Goal: Complete application form: Complete application form

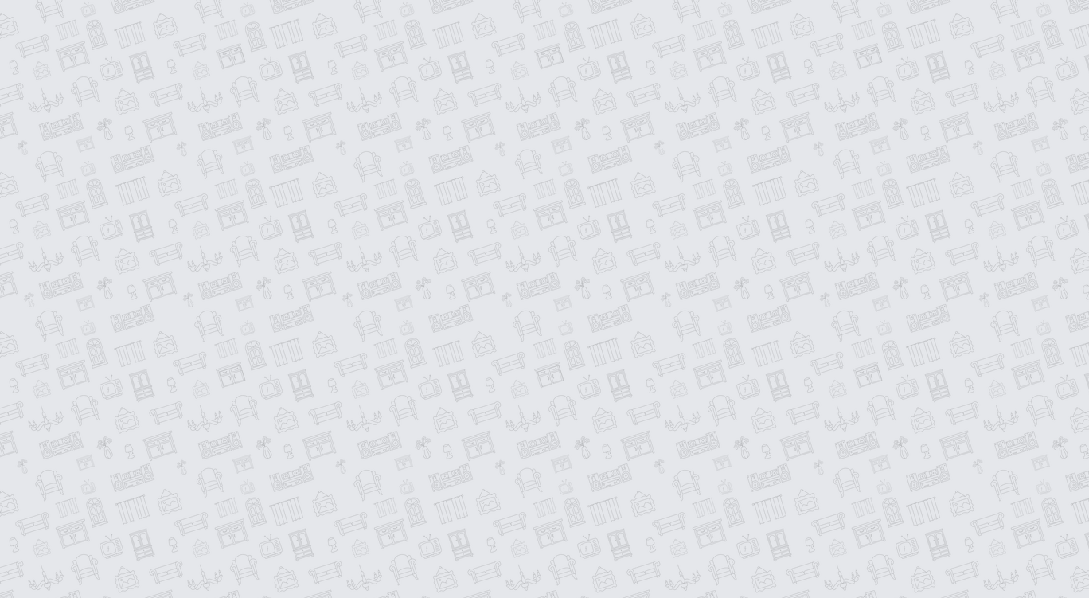
type input "**********"
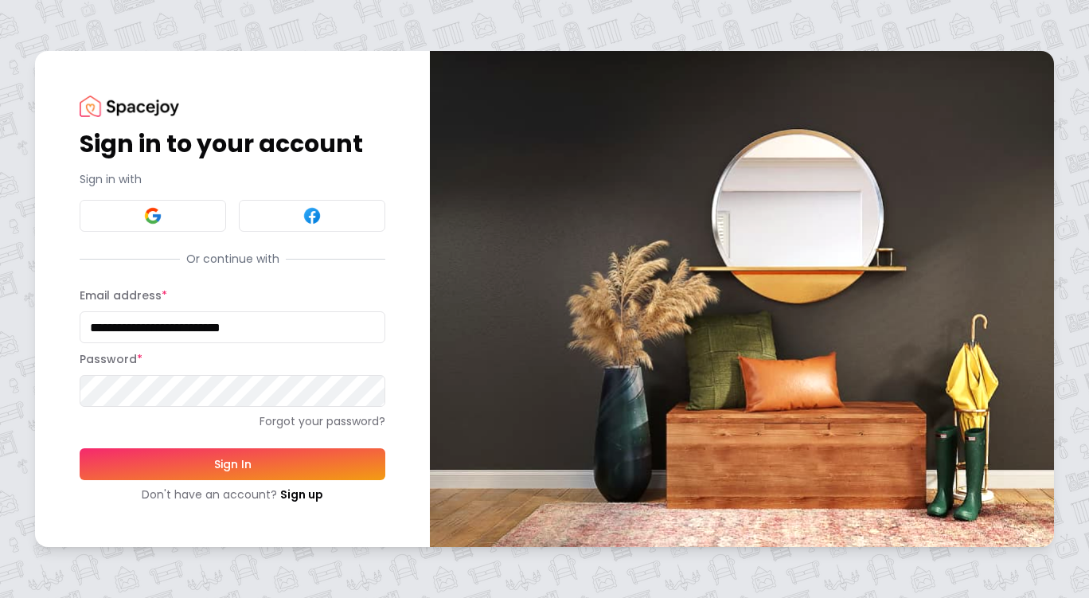
click at [268, 456] on button "Sign In" at bounding box center [233, 464] width 306 height 32
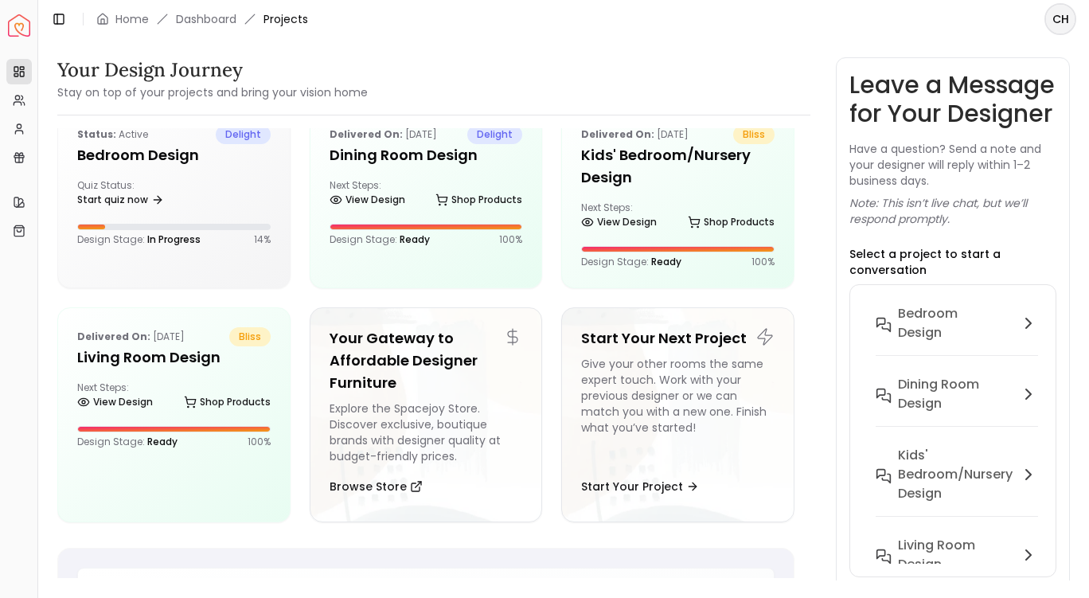
scroll to position [37, 0]
click at [206, 200] on div "Quiz Status: Start quiz now" at bounding box center [173, 194] width 193 height 32
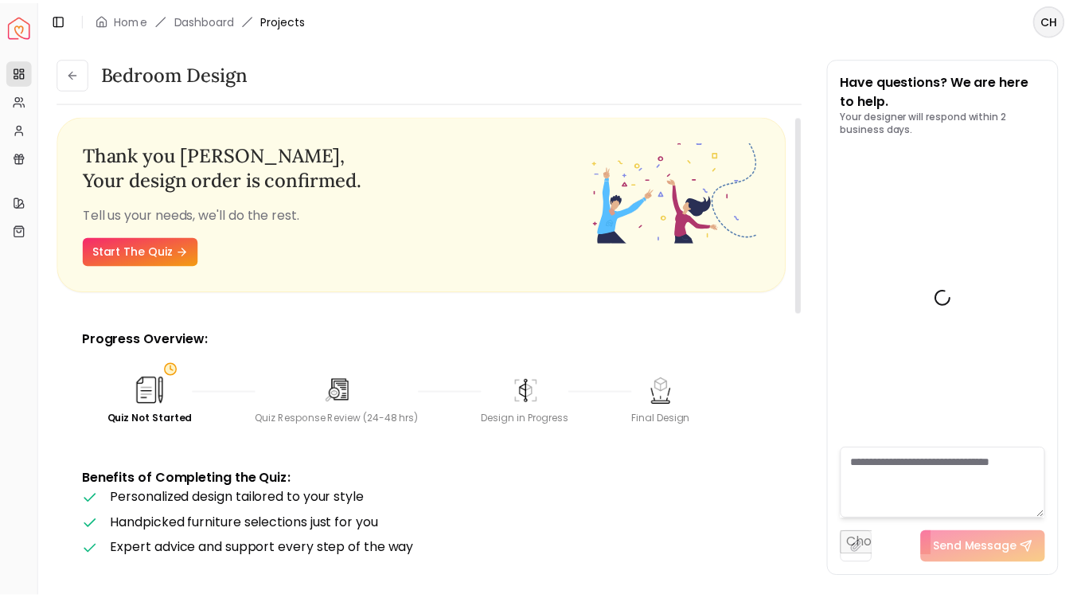
scroll to position [686, 0]
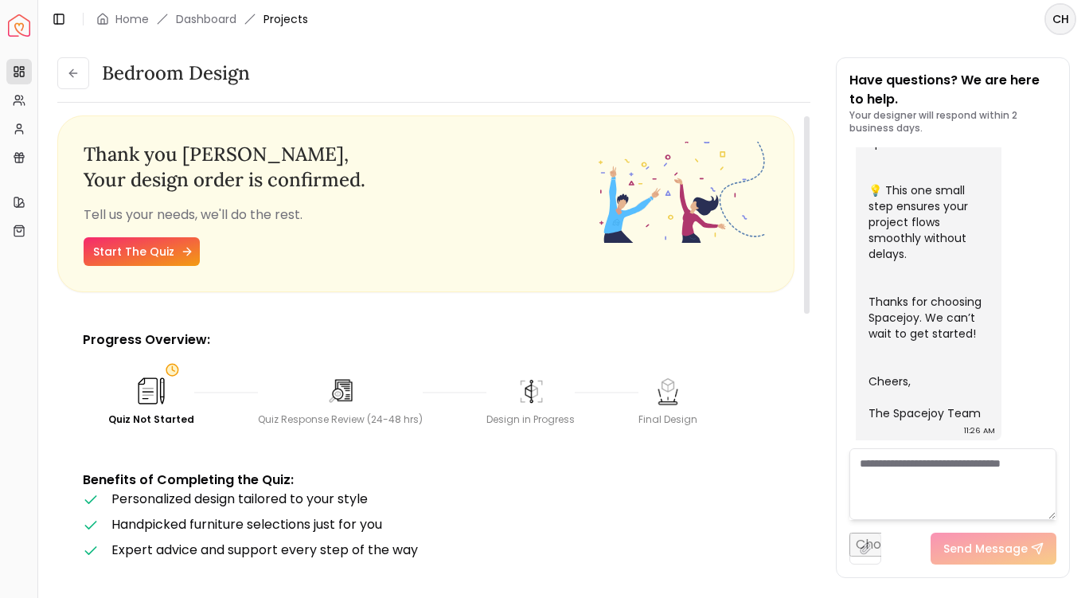
drag, startPoint x: 151, startPoint y: 419, endPoint x: 123, endPoint y: 250, distance: 171.2
click at [123, 250] on link "Start The Quiz" at bounding box center [142, 251] width 116 height 29
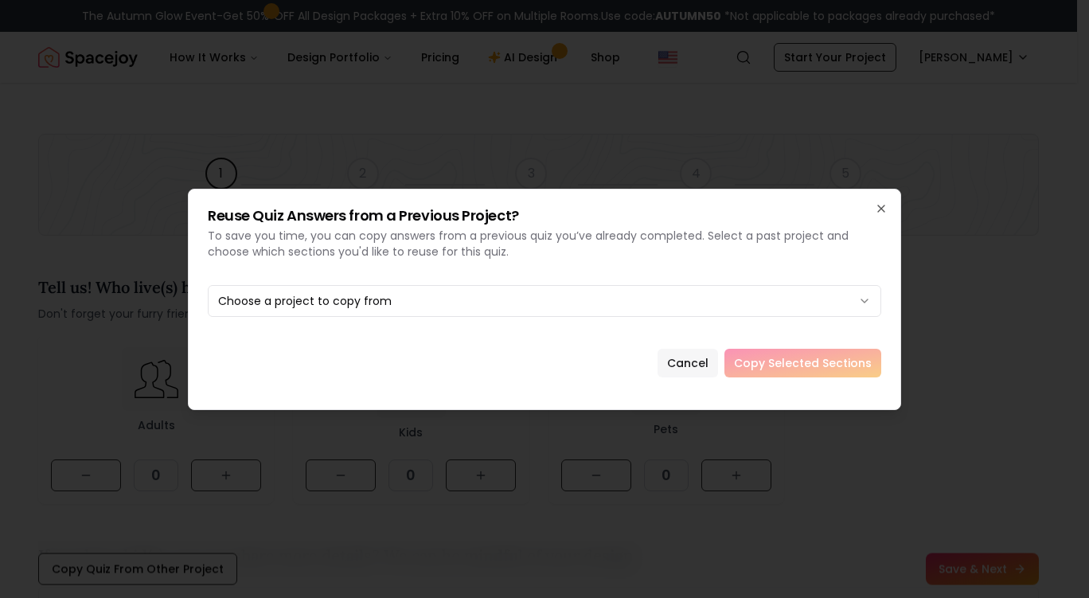
click at [694, 365] on button "Cancel" at bounding box center [688, 363] width 61 height 29
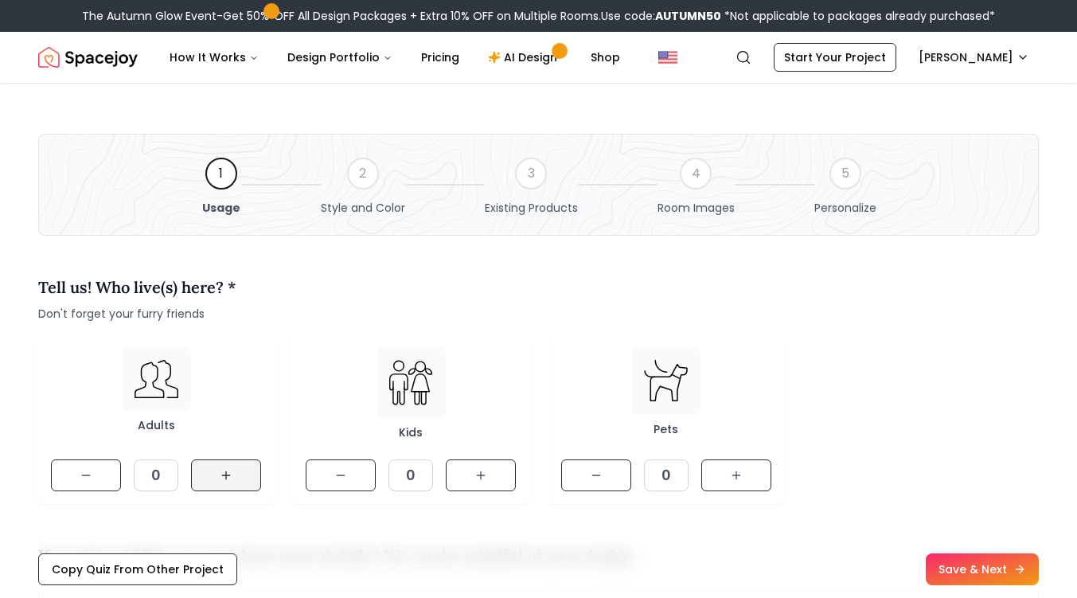
click at [221, 472] on icon at bounding box center [226, 475] width 13 height 13
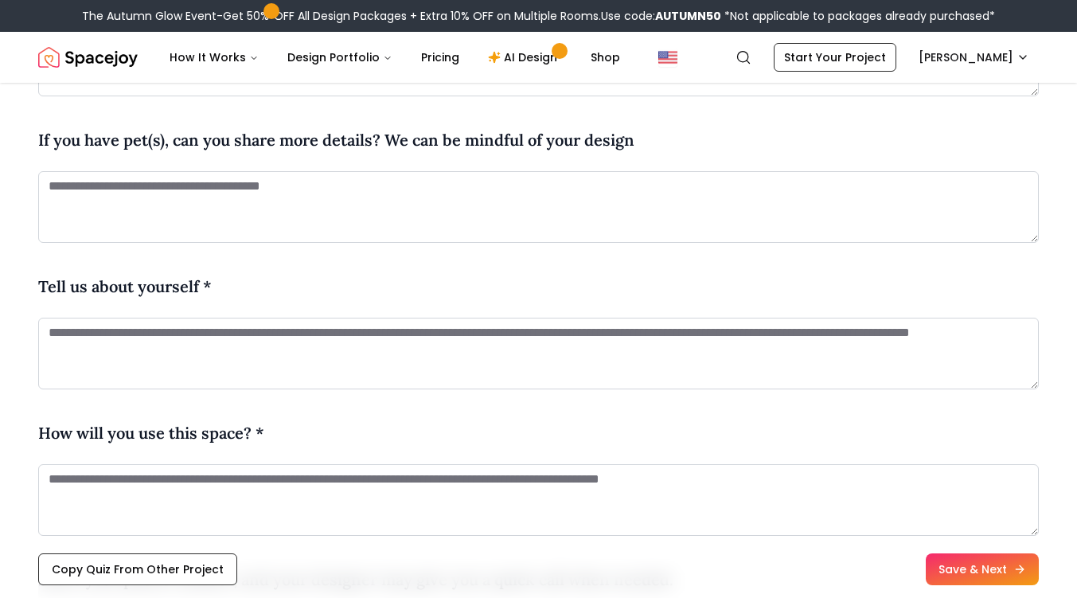
scroll to position [563, 0]
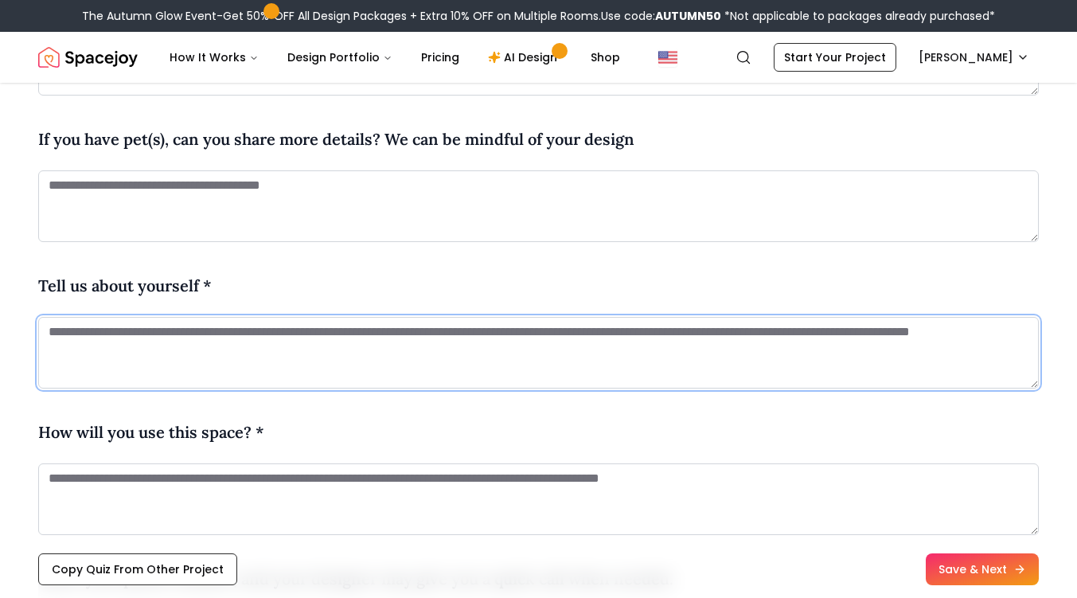
click at [225, 345] on textarea at bounding box center [538, 353] width 1001 height 72
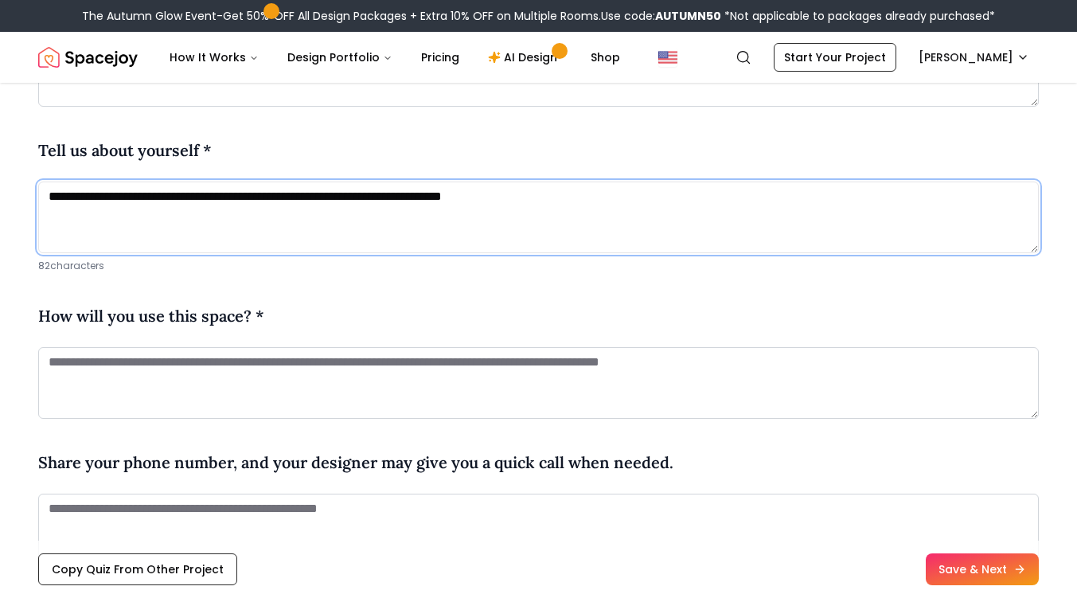
scroll to position [699, 0]
type textarea "**********"
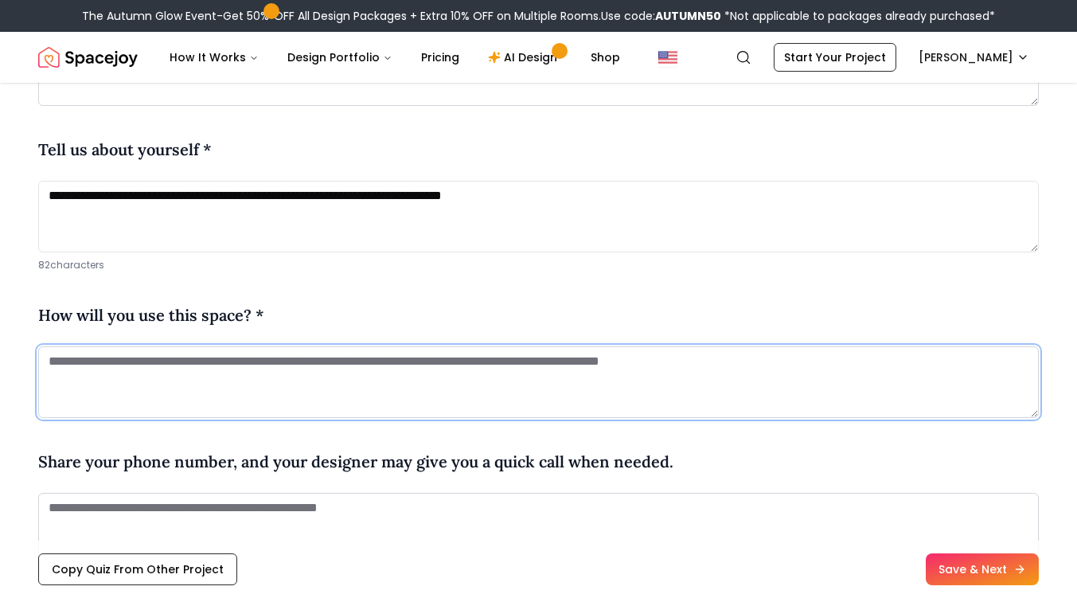
click at [252, 375] on textarea at bounding box center [538, 382] width 1001 height 72
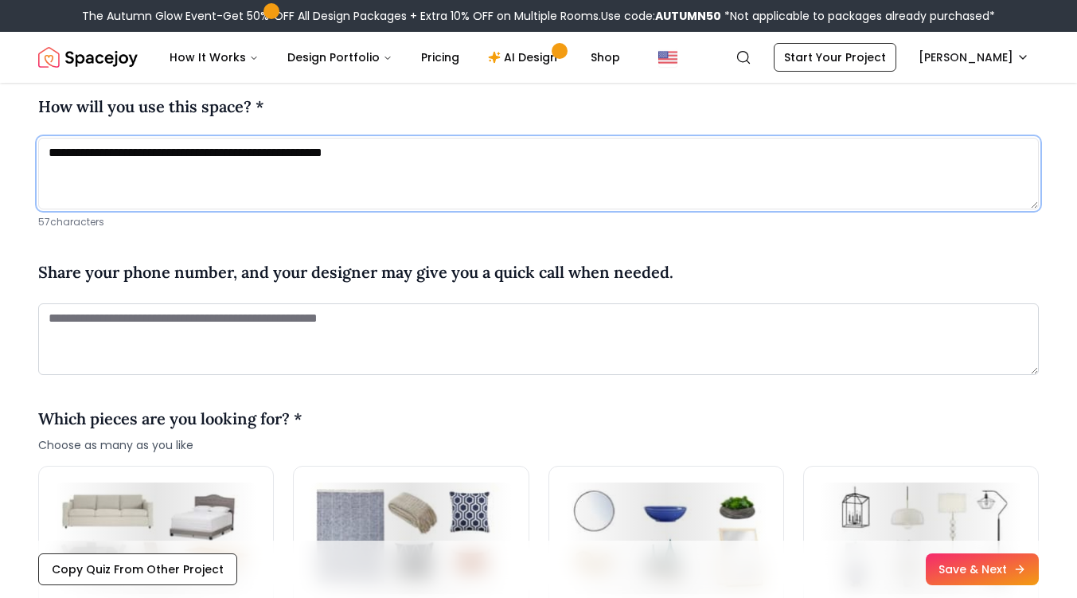
scroll to position [911, 0]
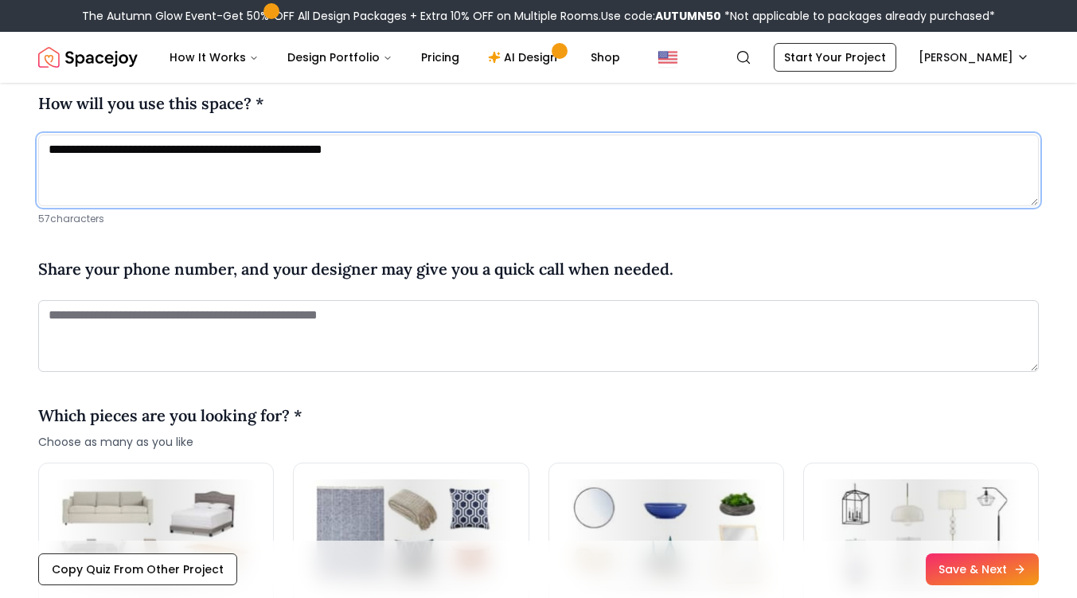
type textarea "**********"
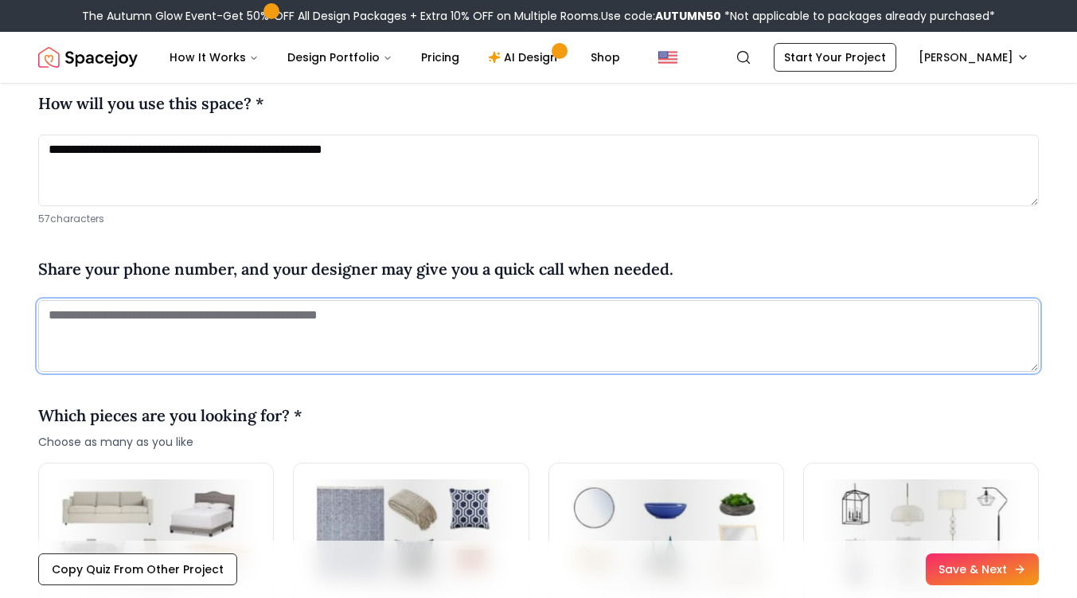
click at [166, 320] on textarea at bounding box center [538, 336] width 1001 height 72
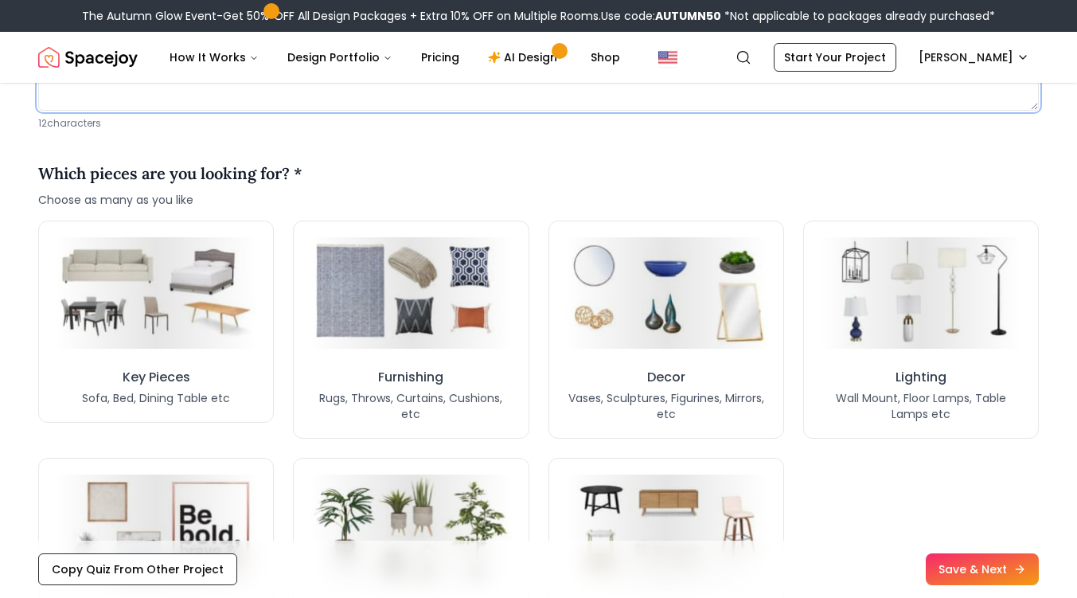
scroll to position [1177, 0]
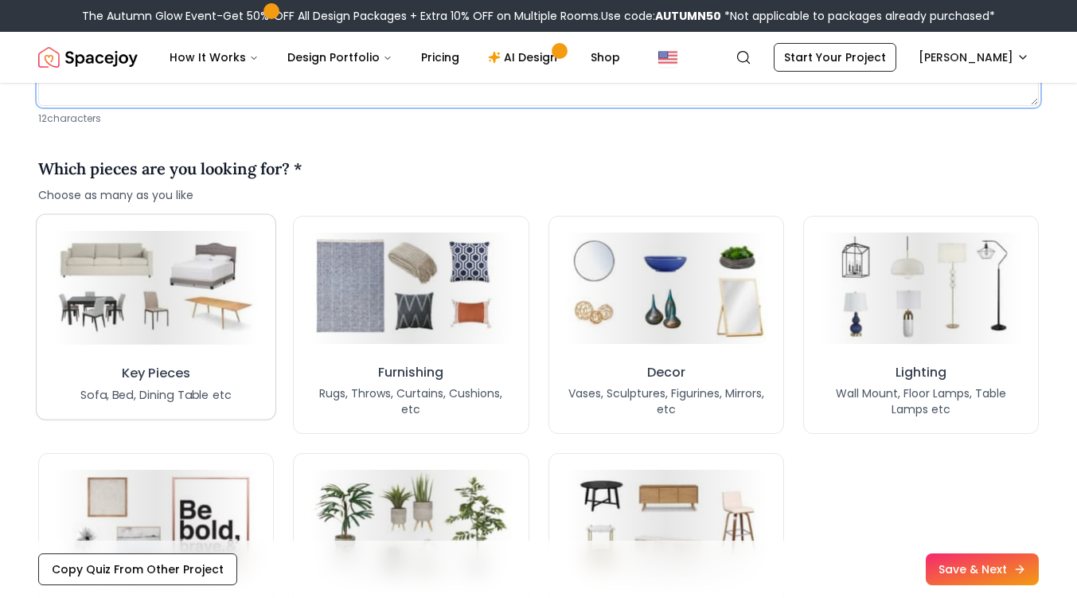
type textarea "**********"
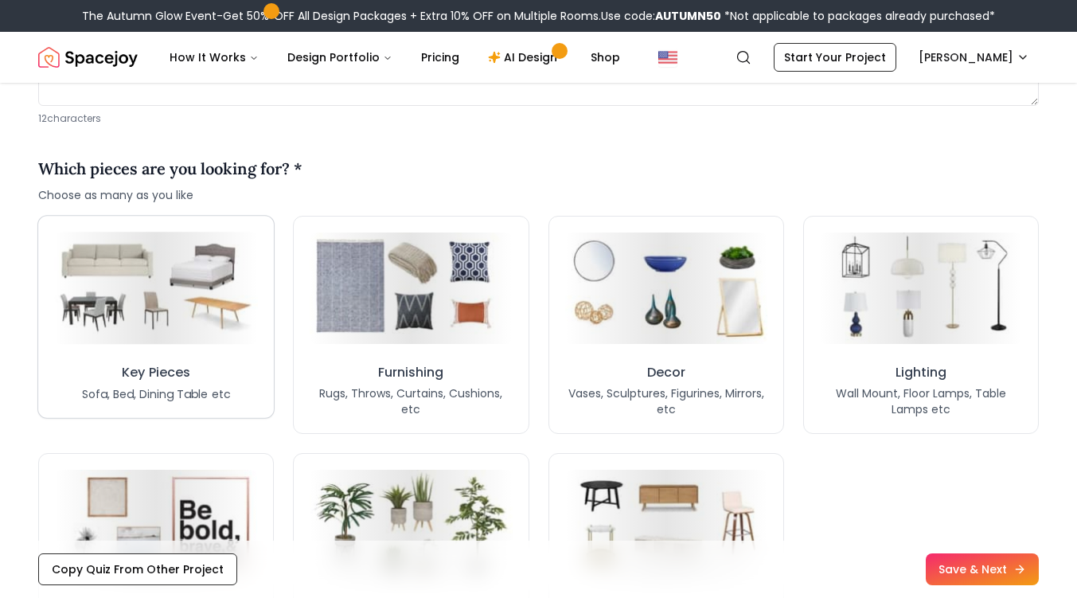
click at [205, 350] on button "Key Pieces Sofa, Bed, Dining Table etc" at bounding box center [155, 317] width 237 height 204
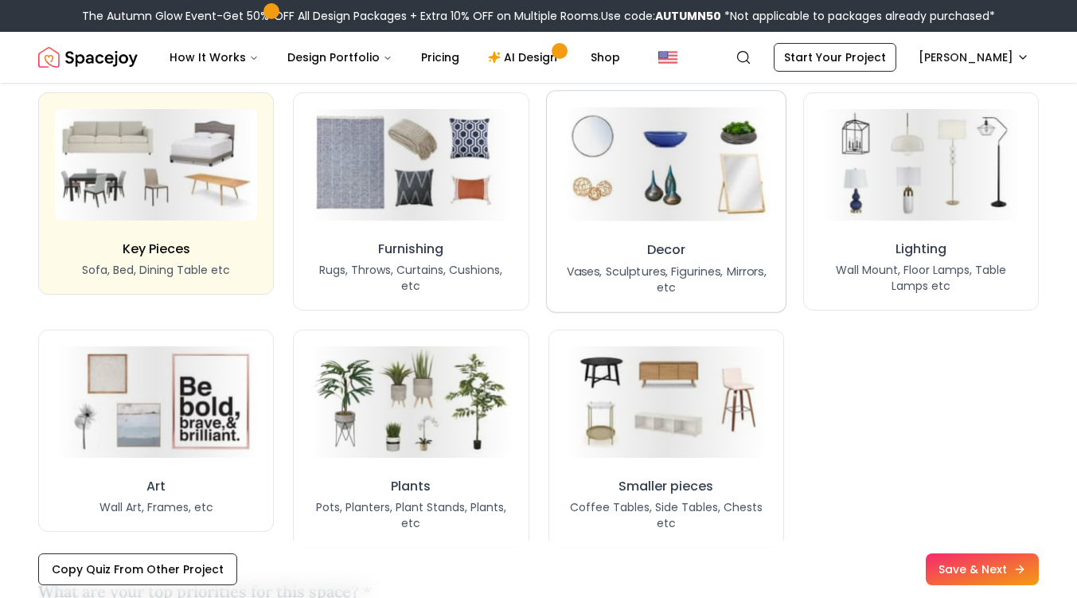
scroll to position [1301, 0]
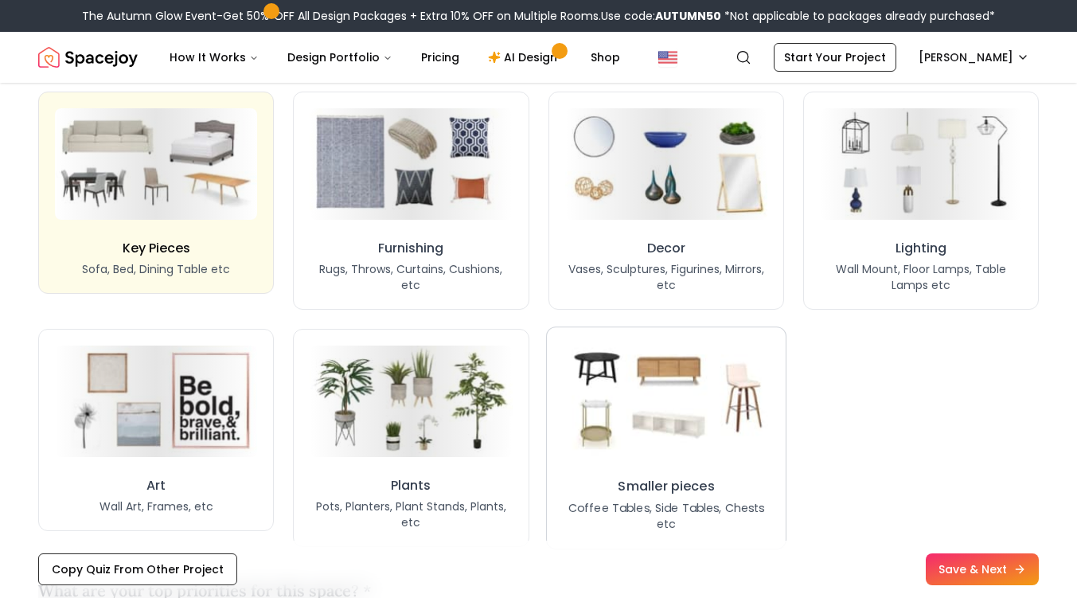
click at [670, 459] on img at bounding box center [665, 400] width 217 height 119
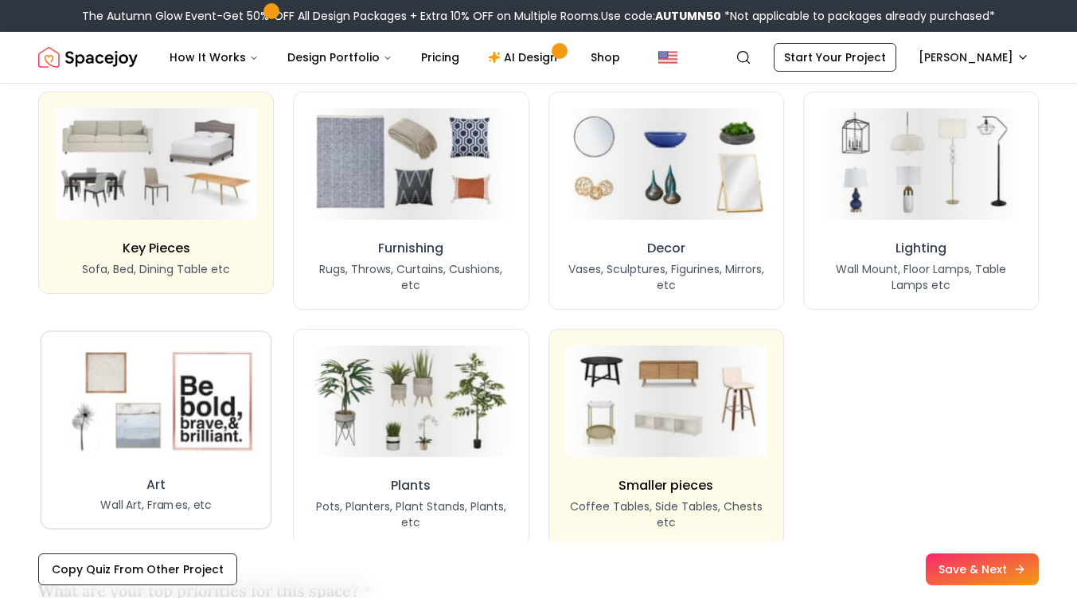
click at [187, 451] on img at bounding box center [156, 402] width 209 height 115
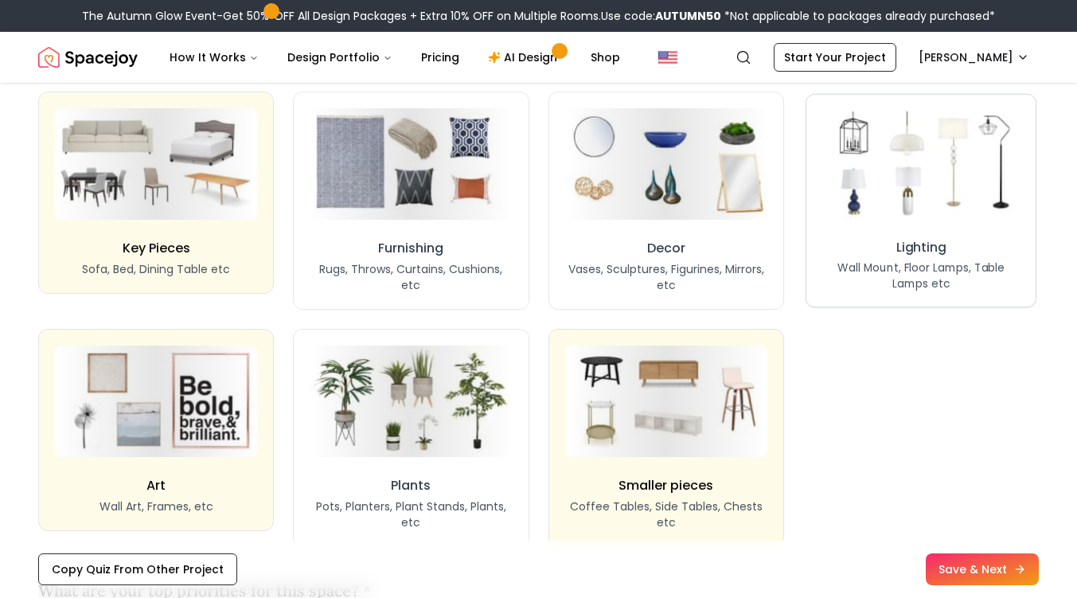
click at [916, 196] on img at bounding box center [921, 164] width 209 height 115
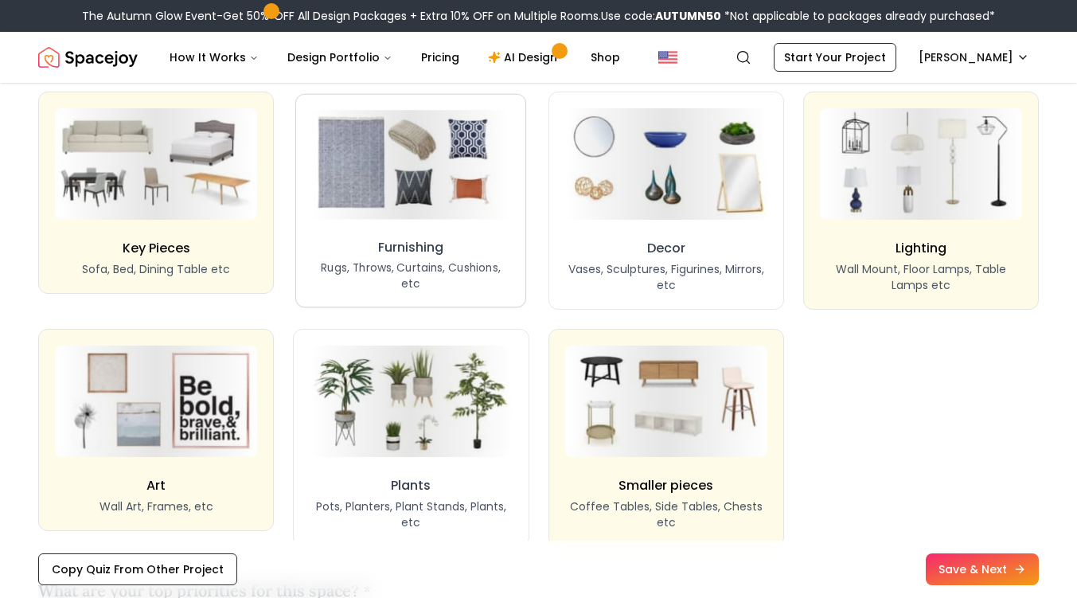
click at [423, 244] on h3 "Furnishing" at bounding box center [410, 247] width 65 height 19
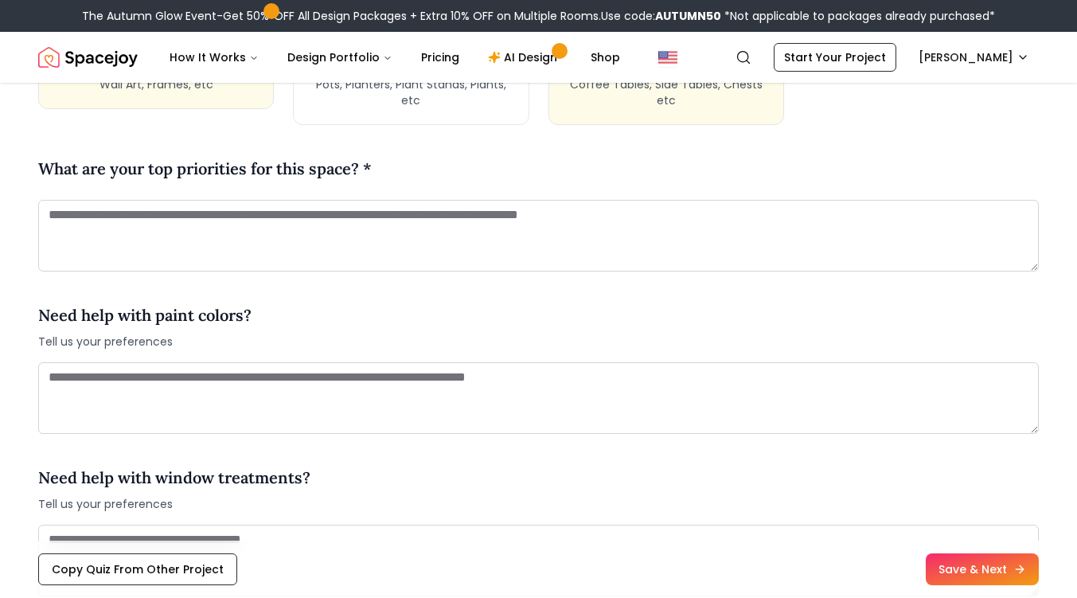
scroll to position [1724, 0]
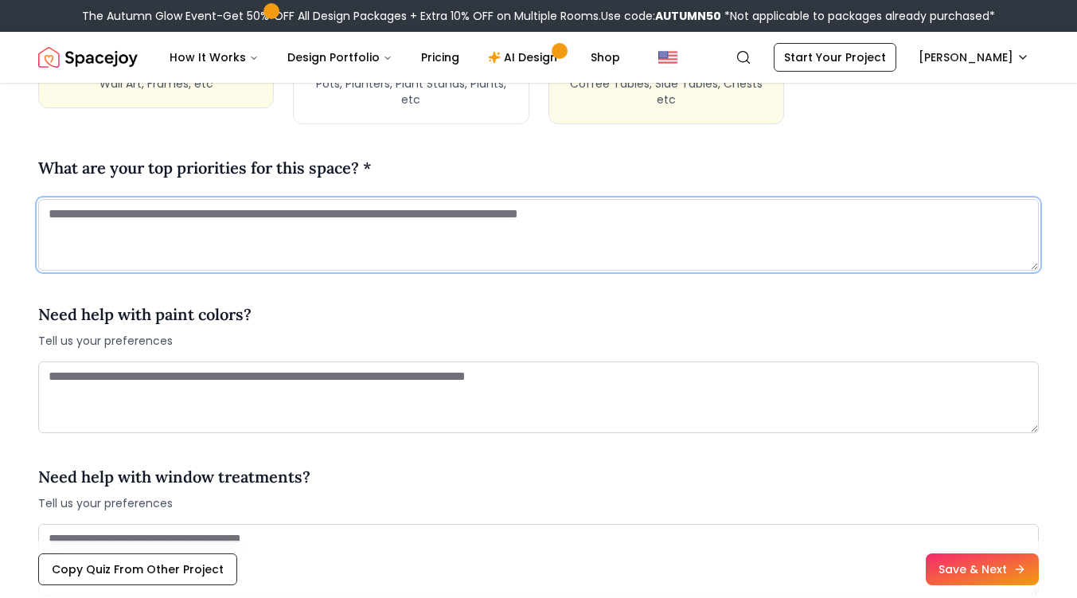
click at [423, 244] on textarea at bounding box center [538, 235] width 1001 height 72
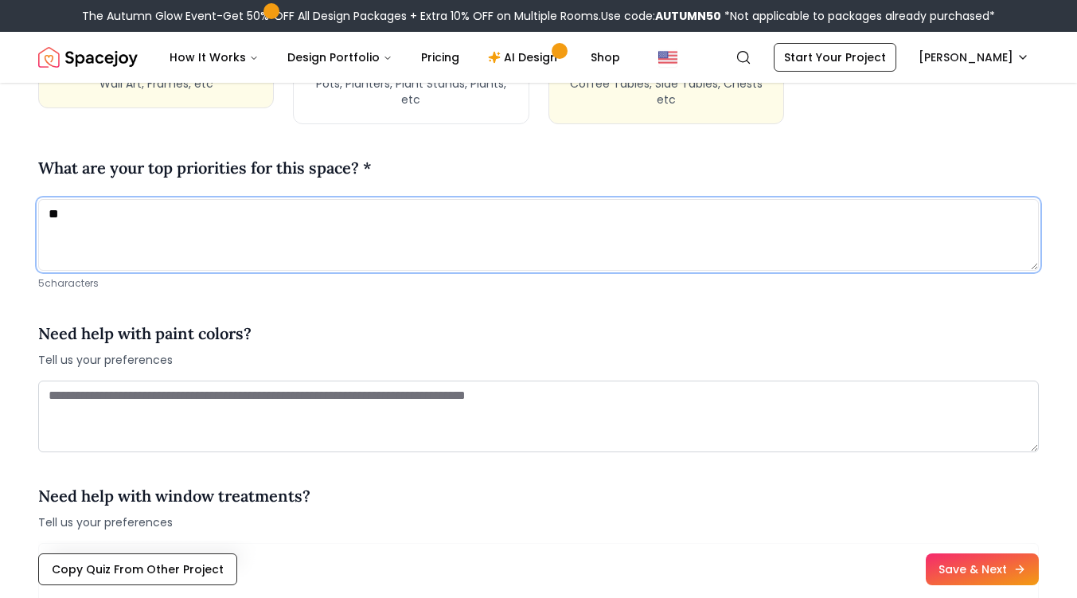
type textarea "*"
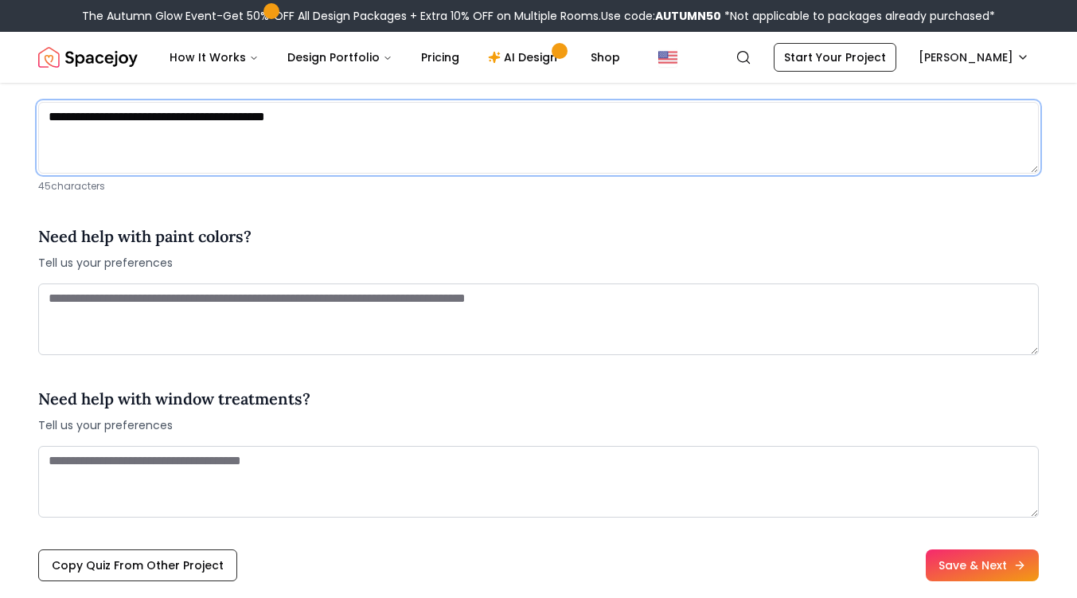
scroll to position [1822, 0]
type textarea "**********"
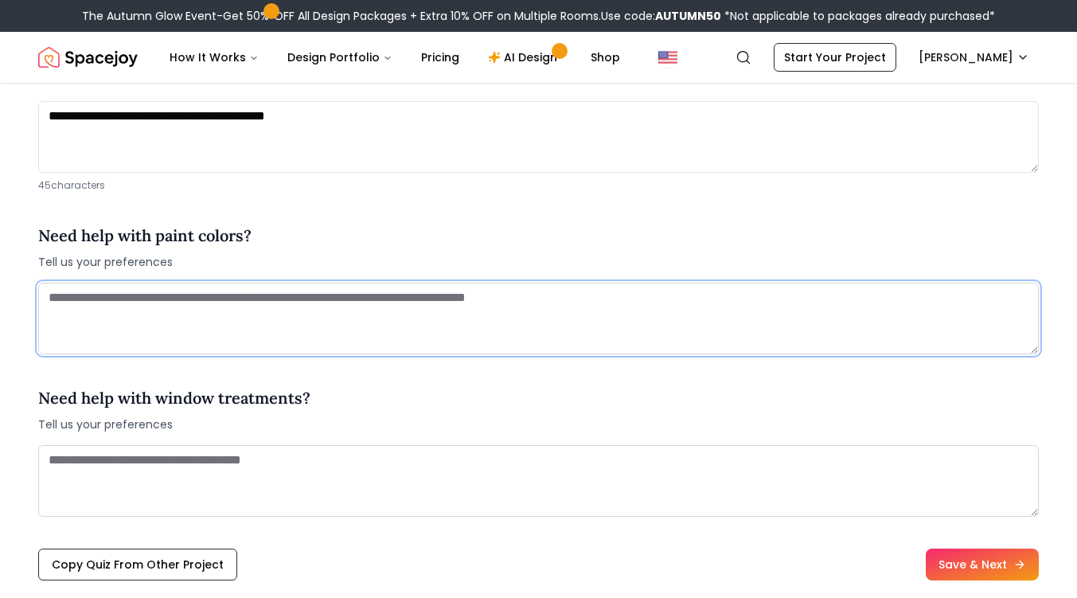
click at [175, 315] on textarea at bounding box center [538, 319] width 1001 height 72
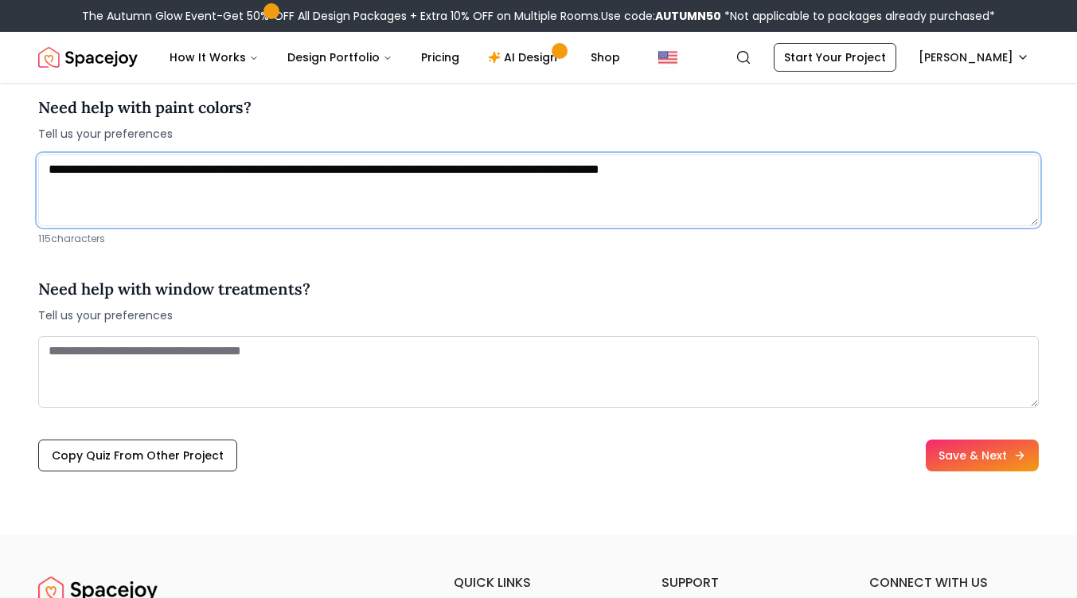
scroll to position [1951, 0]
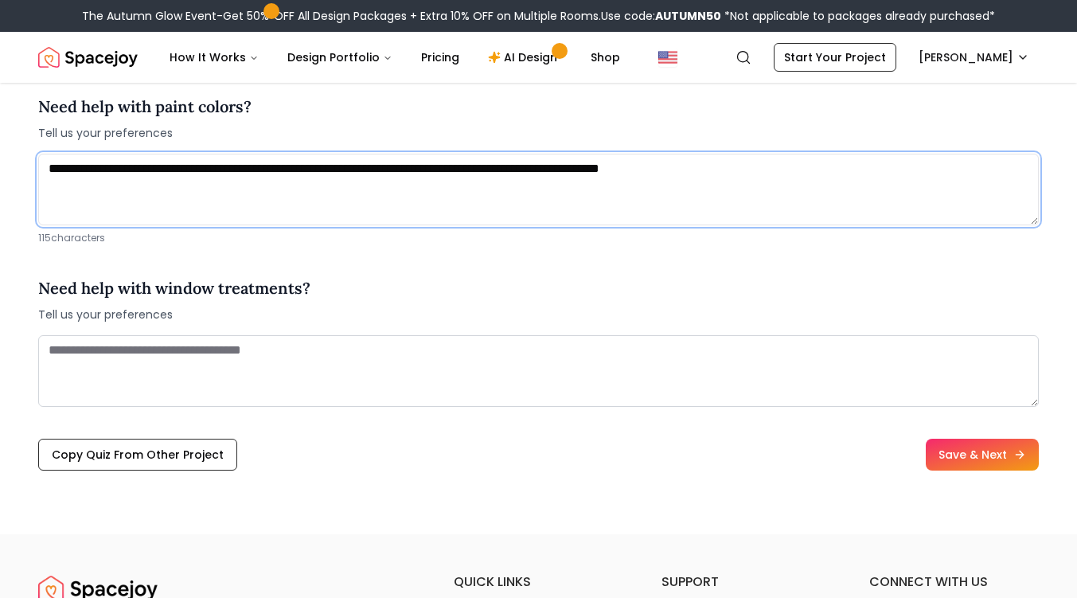
type textarea "**********"
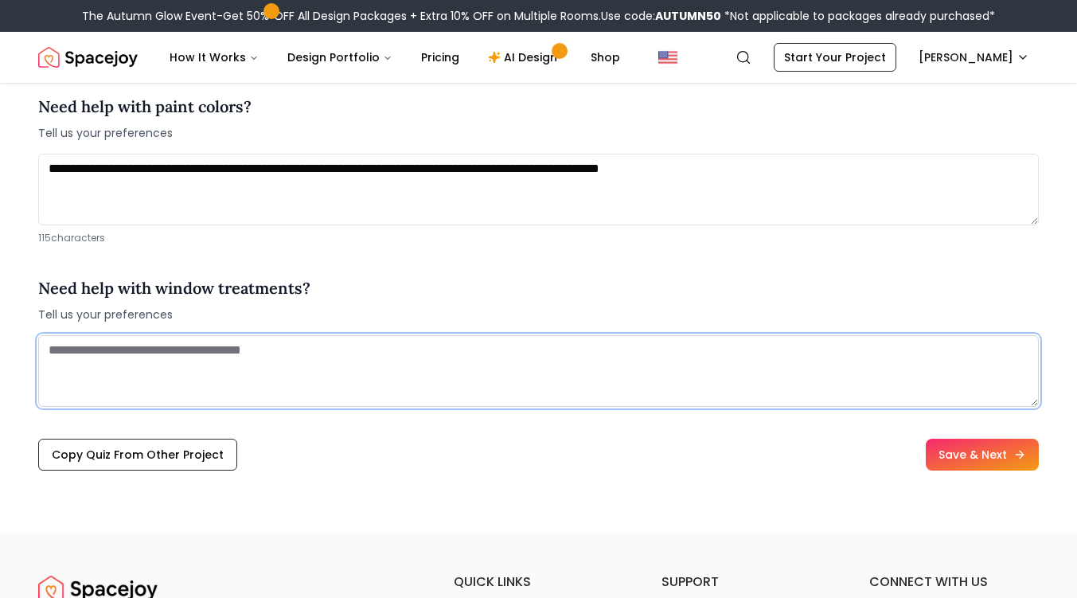
click at [153, 350] on textarea at bounding box center [538, 371] width 1001 height 72
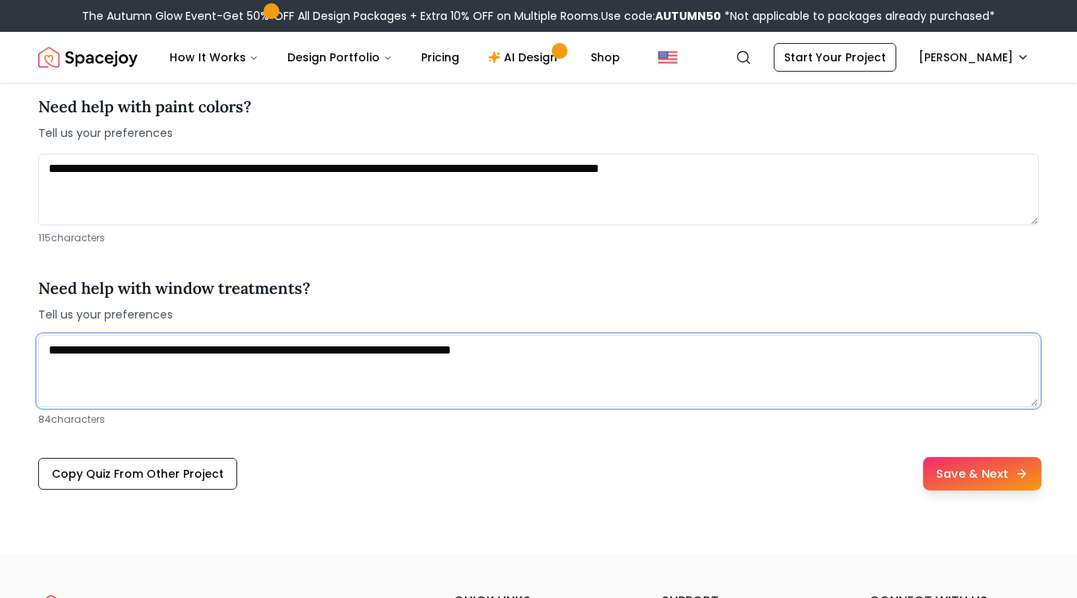
type textarea "**********"
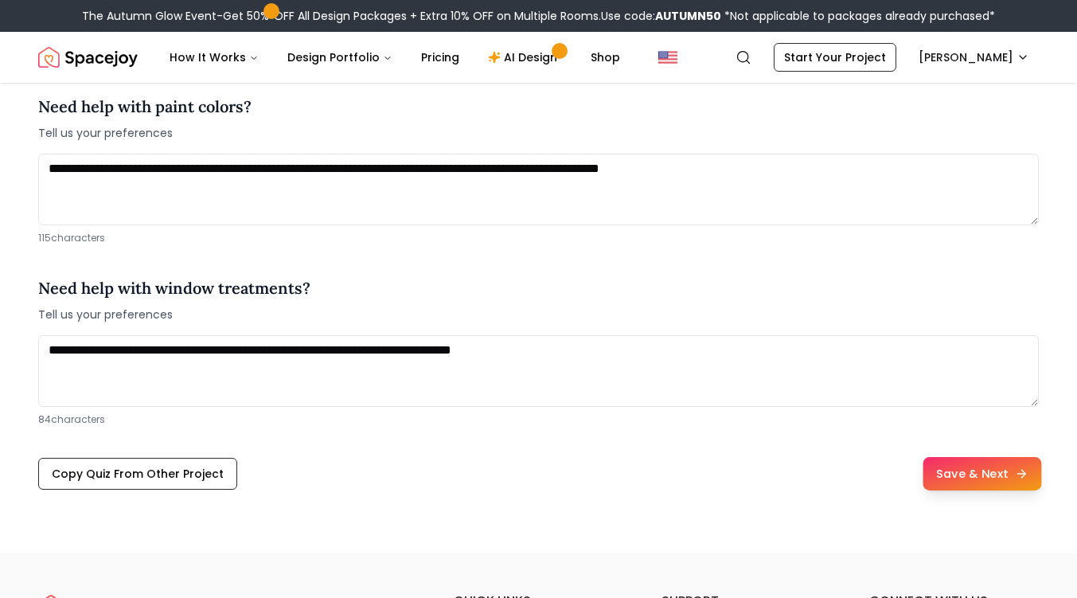
click at [991, 475] on button "Save & Next" at bounding box center [982, 473] width 119 height 33
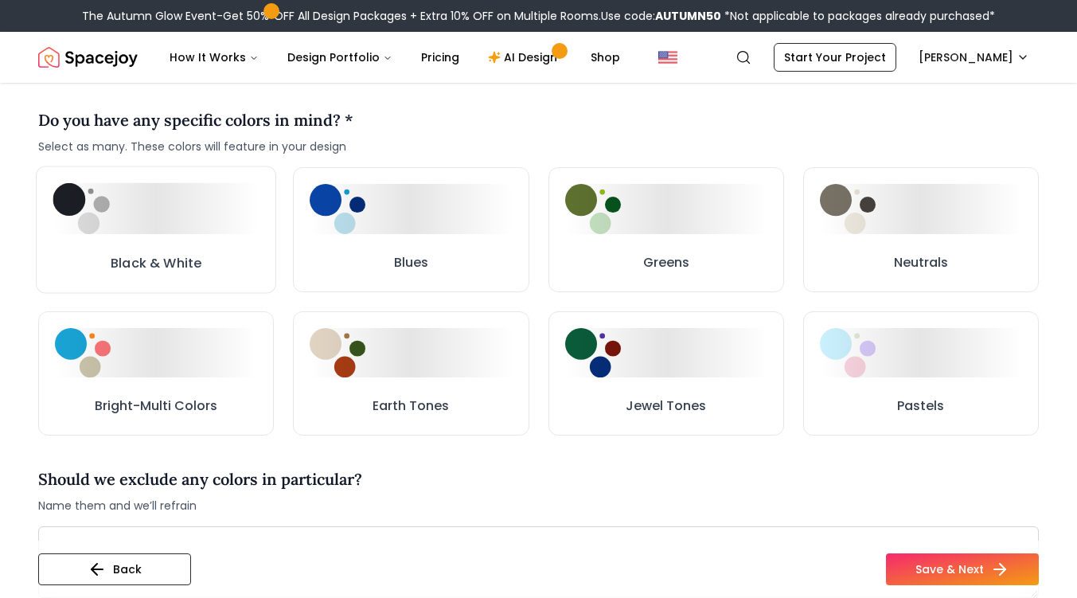
scroll to position [752, 0]
click at [229, 243] on button "Black & White" at bounding box center [156, 229] width 239 height 126
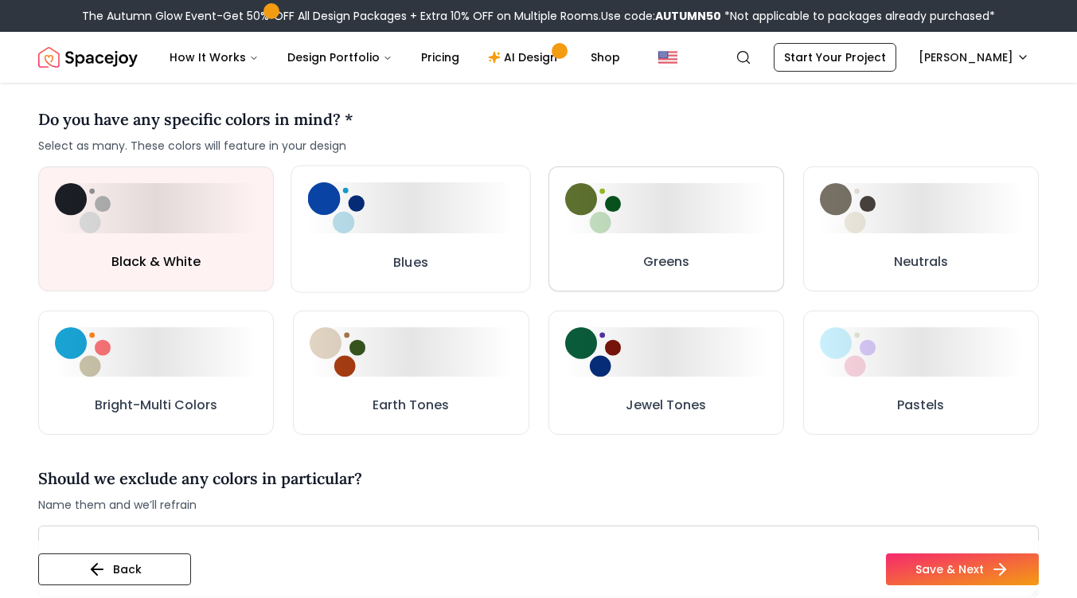
click at [859, 263] on button "Neutrals" at bounding box center [921, 228] width 236 height 125
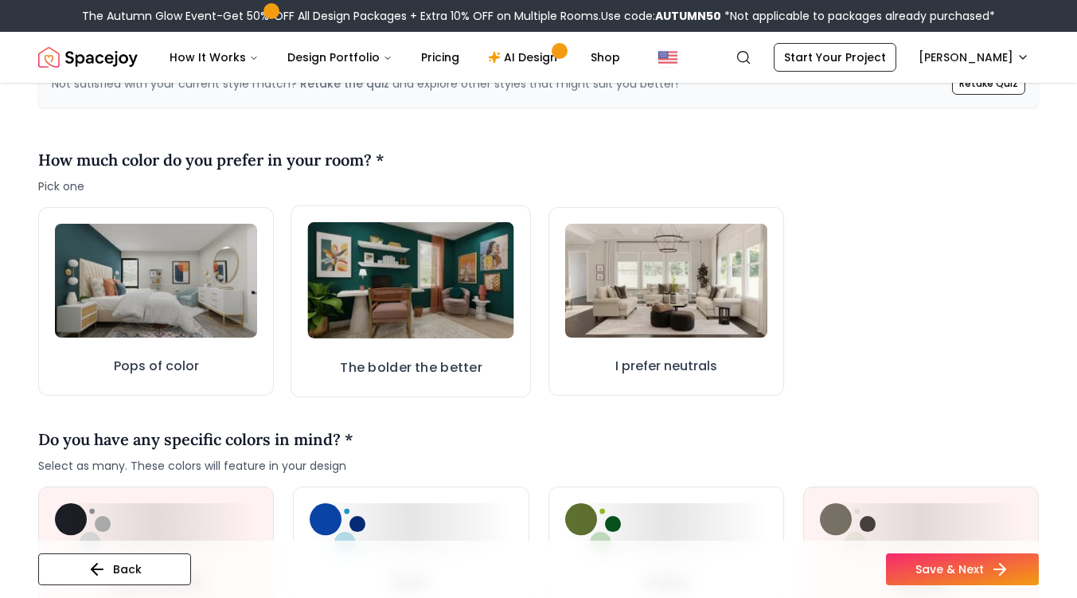
scroll to position [318, 0]
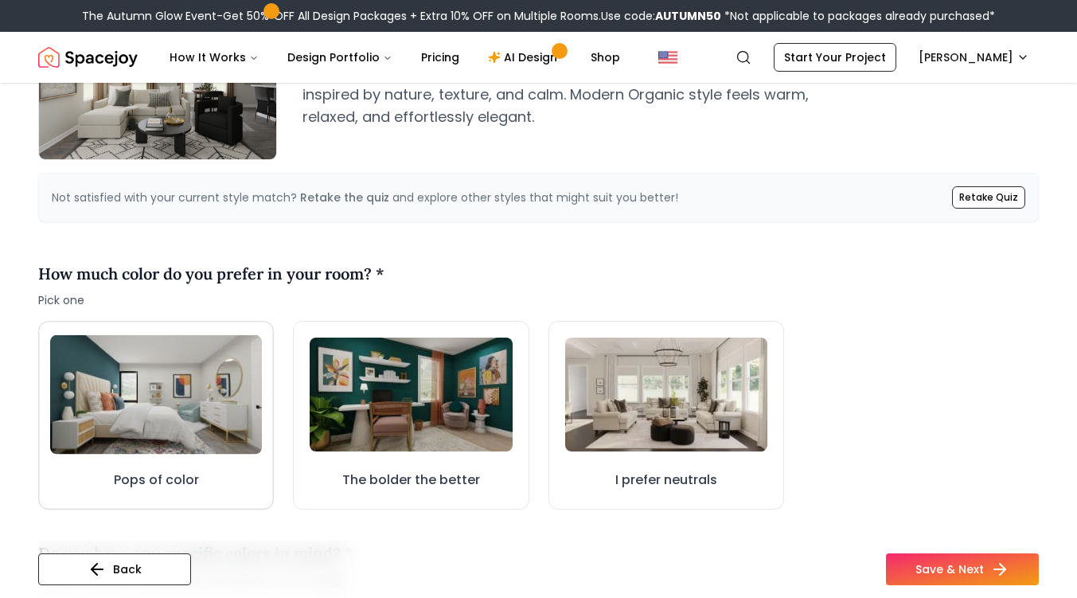
click at [198, 424] on img at bounding box center [156, 394] width 212 height 119
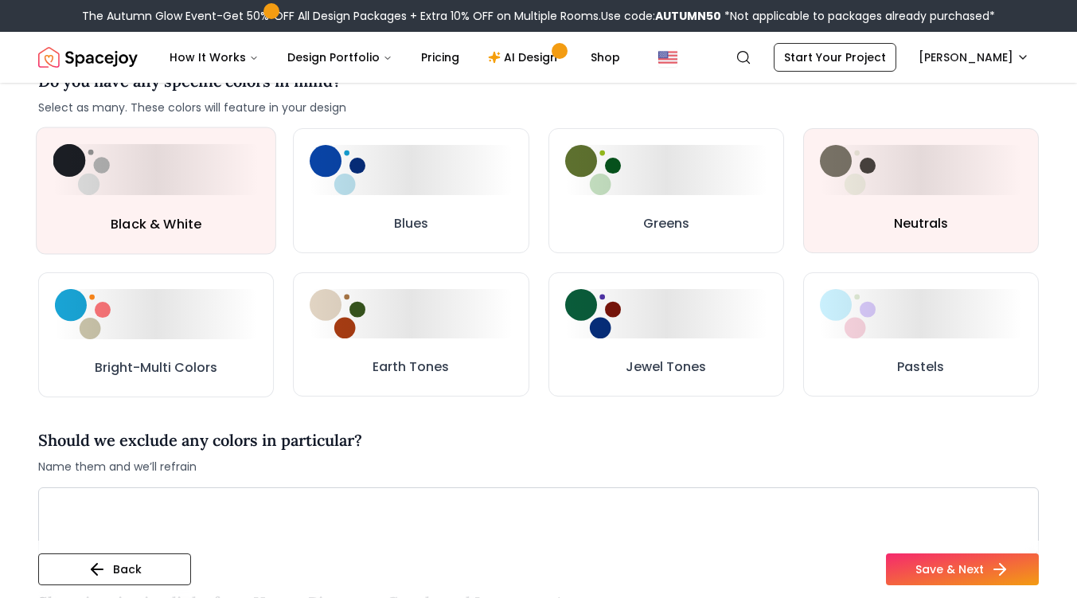
scroll to position [791, 0]
click at [408, 378] on div "Earth Tones" at bounding box center [411, 368] width 77 height 22
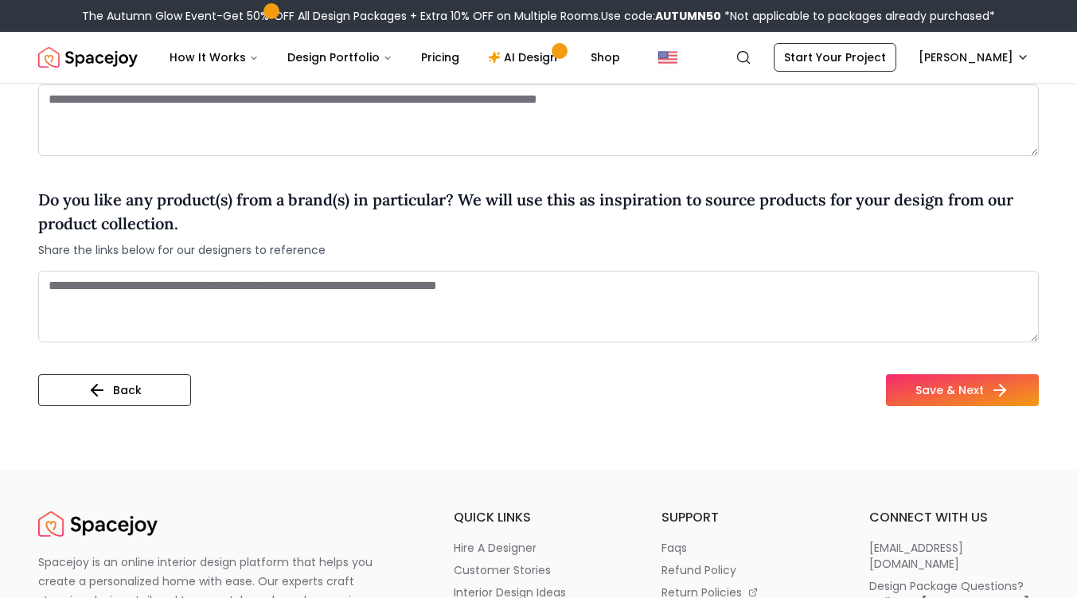
scroll to position [1357, 0]
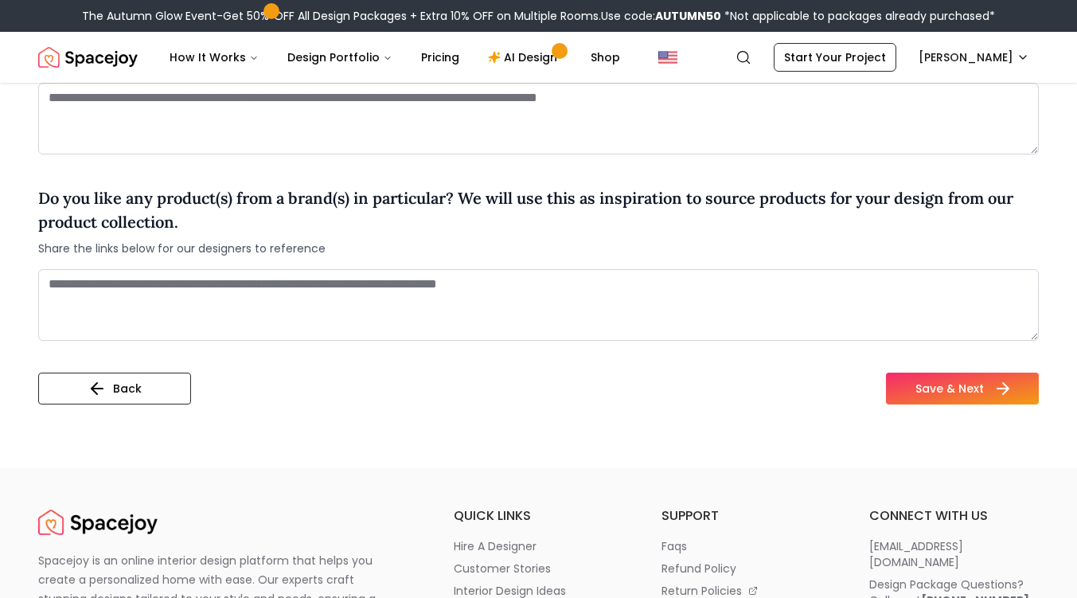
click at [949, 386] on button "Save & Next" at bounding box center [962, 389] width 153 height 32
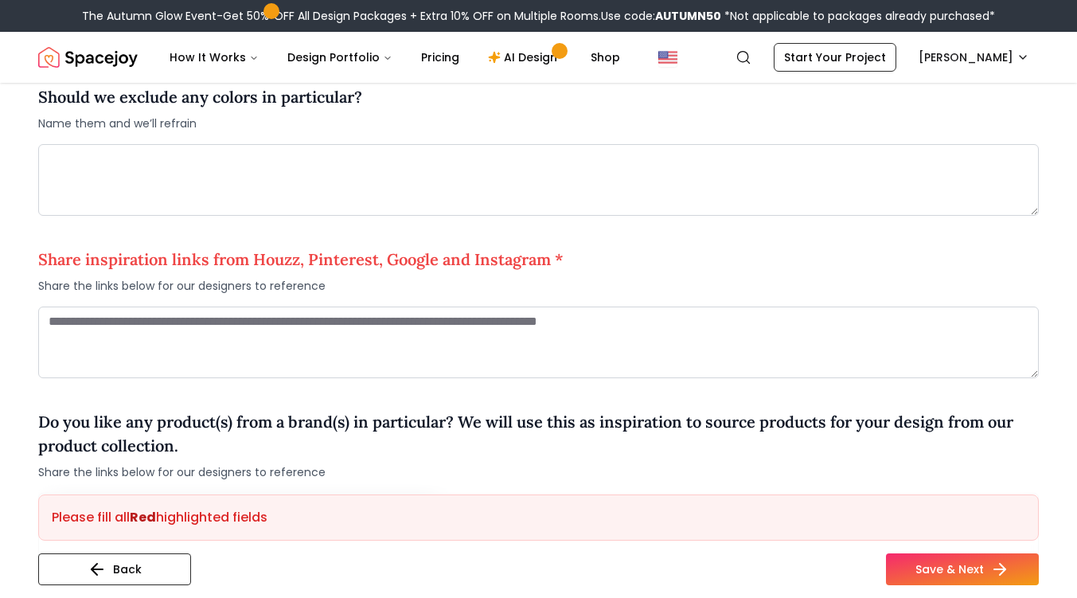
scroll to position [1132, 0]
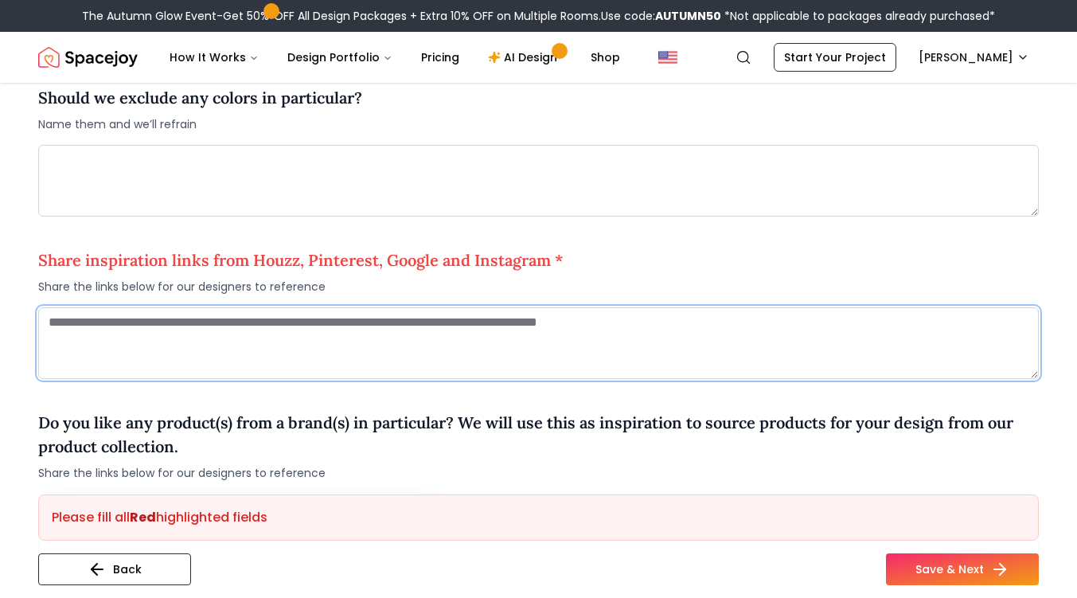
click at [211, 321] on textarea at bounding box center [538, 343] width 1001 height 72
paste textarea "**********"
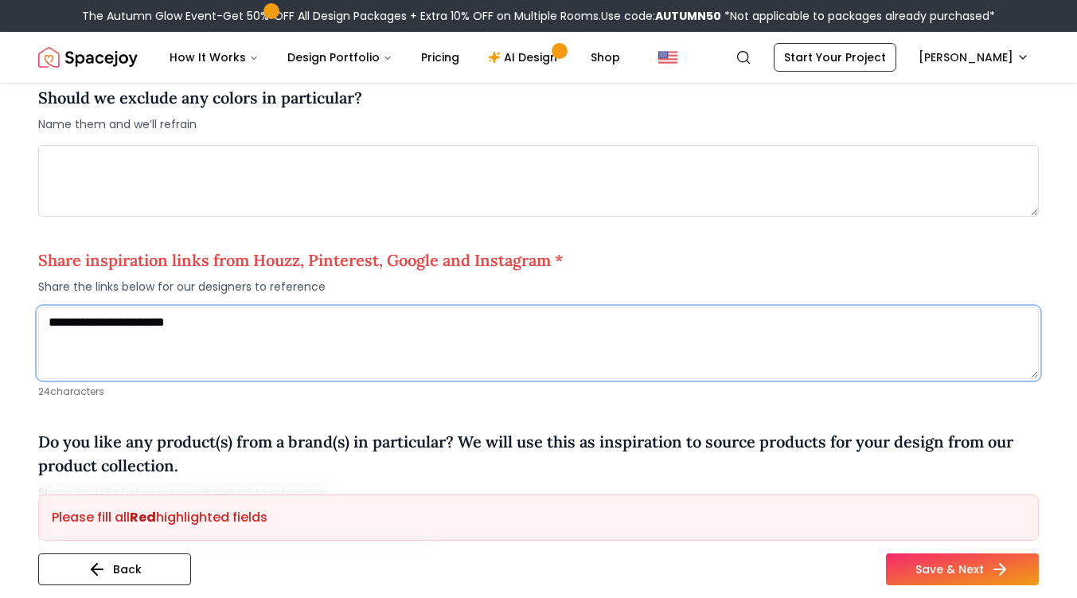
click at [422, 349] on textarea "**********" at bounding box center [538, 343] width 1001 height 72
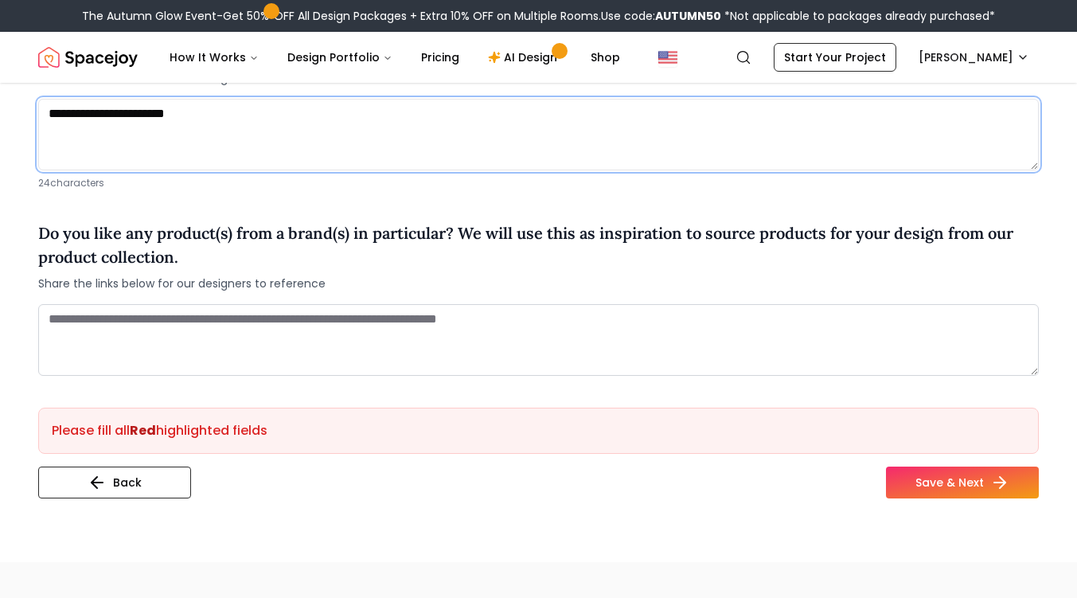
scroll to position [1342, 0]
type textarea "**********"
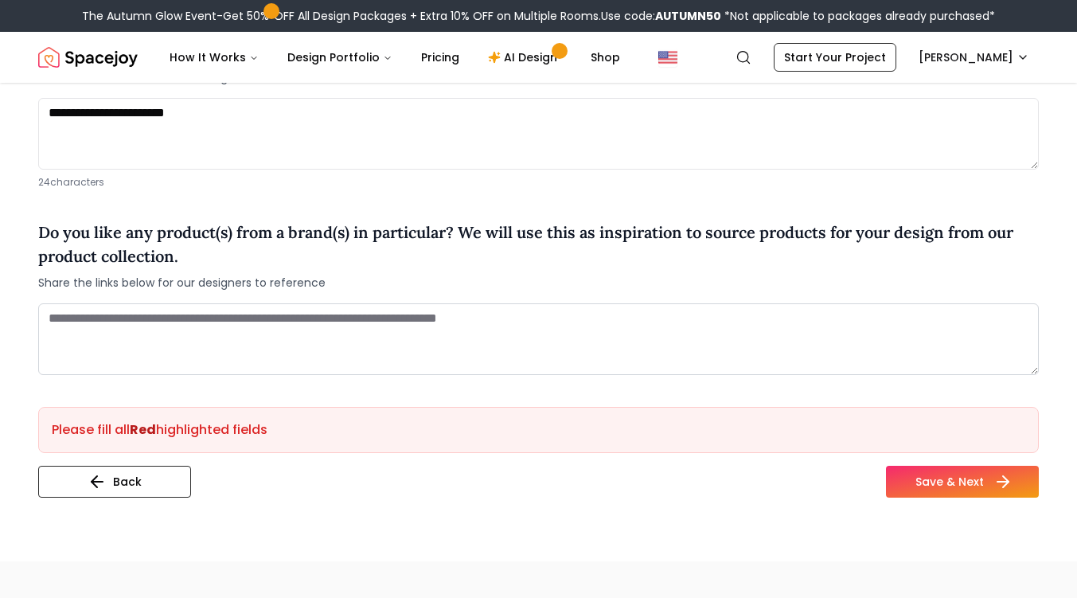
click at [972, 483] on button "Save & Next" at bounding box center [962, 482] width 153 height 32
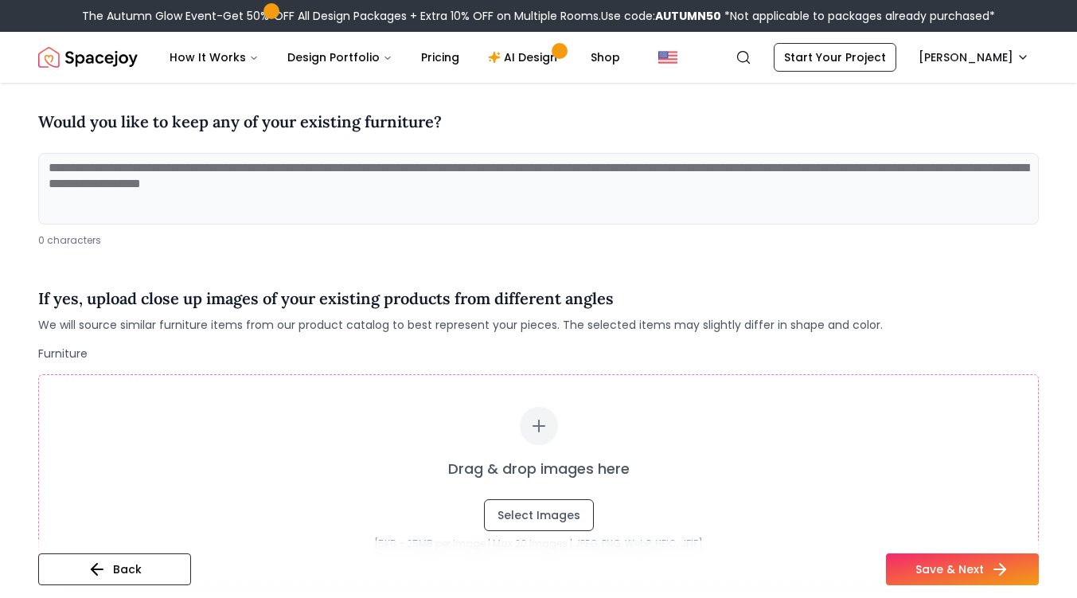
scroll to position [169, 0]
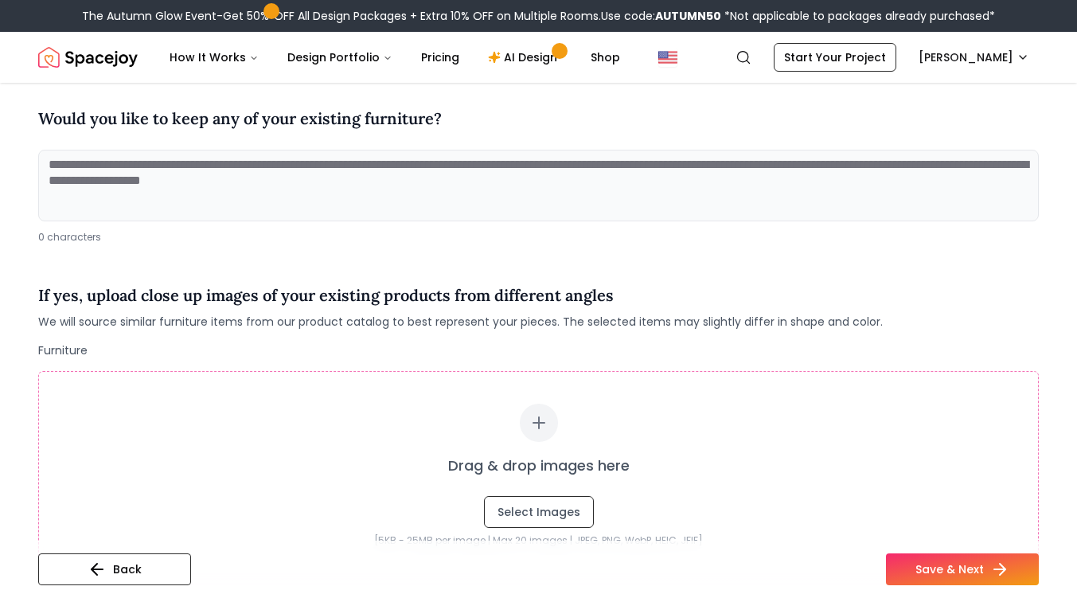
click at [287, 177] on textarea at bounding box center [538, 186] width 1001 height 72
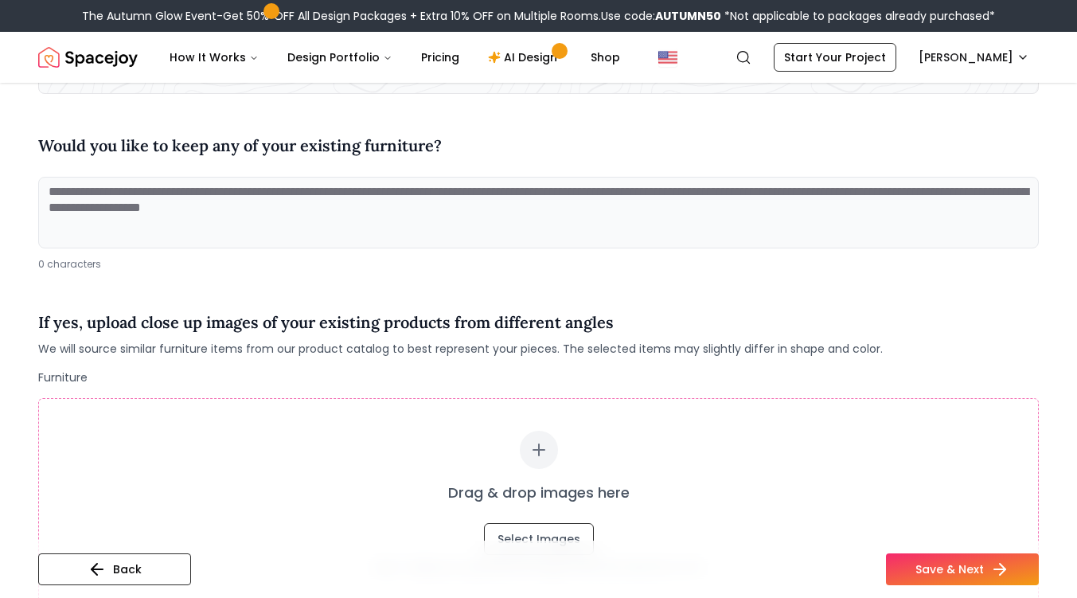
scroll to position [143, 0]
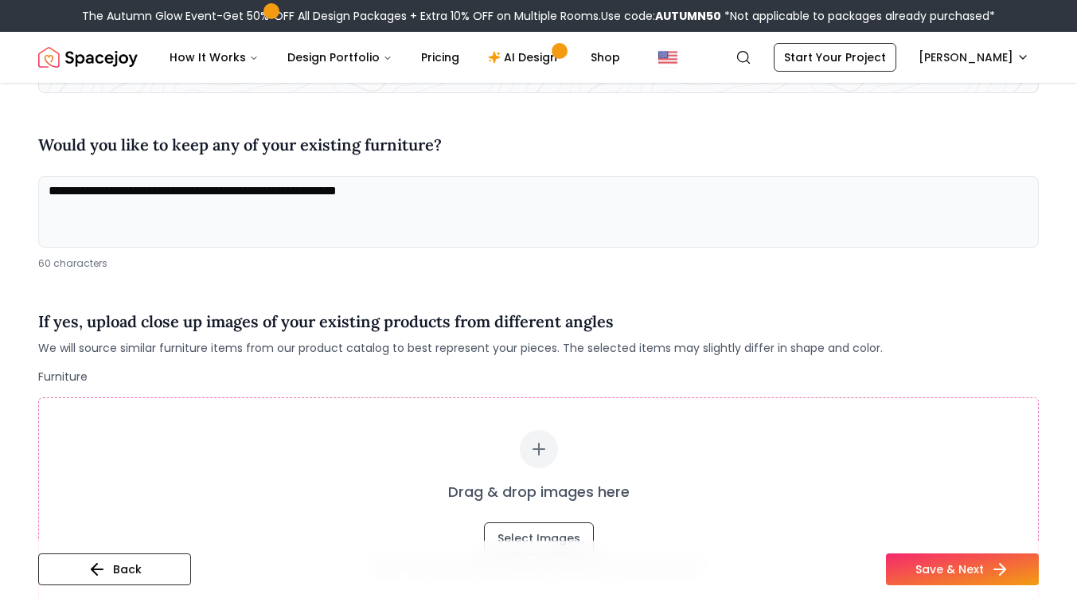
type textarea "**********"
click at [202, 422] on div "Drag & drop images here Select Images [5KB - 25MB per image | Max 20 images | J…" at bounding box center [538, 501] width 1001 height 209
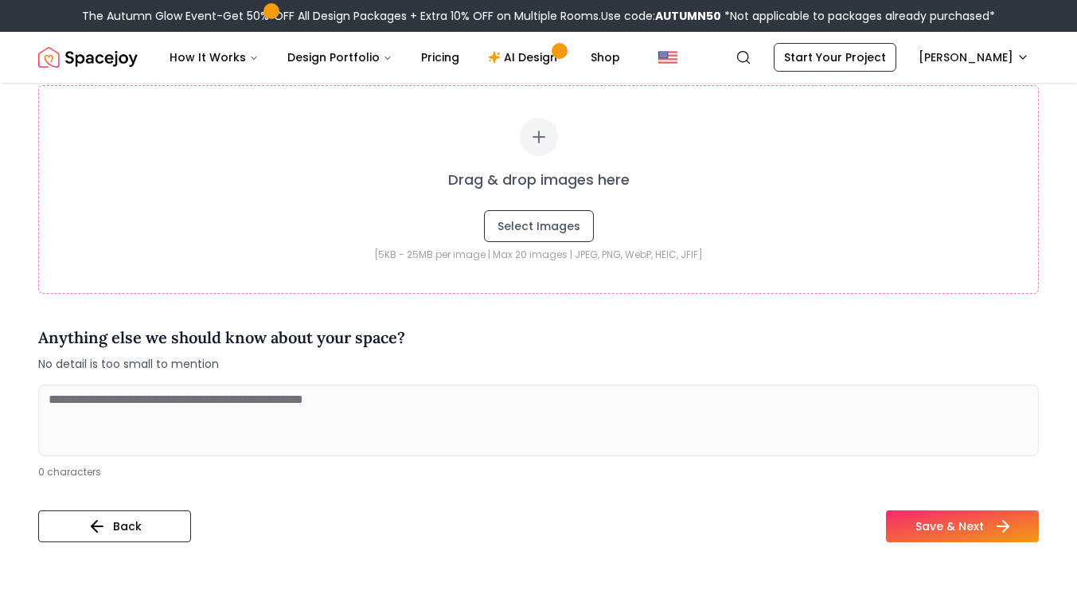
scroll to position [483, 0]
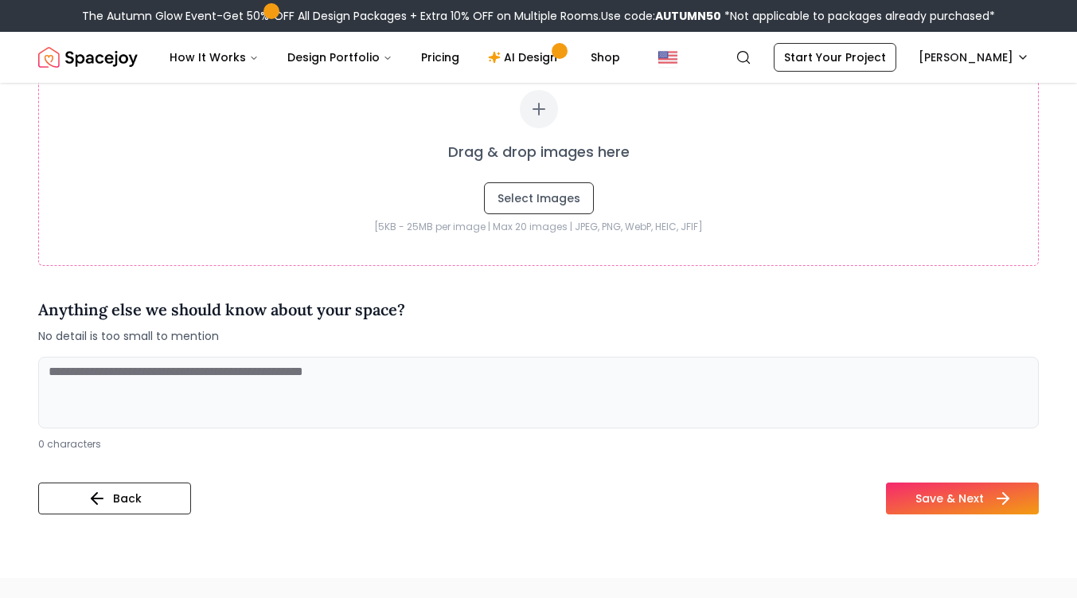
click at [971, 504] on button "Save & Next" at bounding box center [962, 499] width 153 height 32
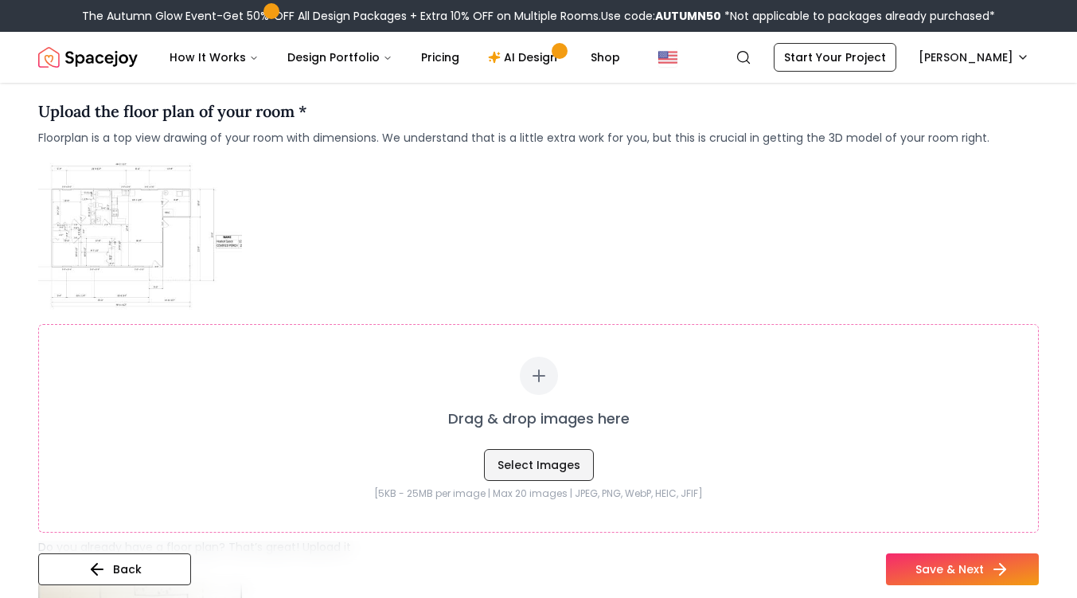
scroll to position [303, 0]
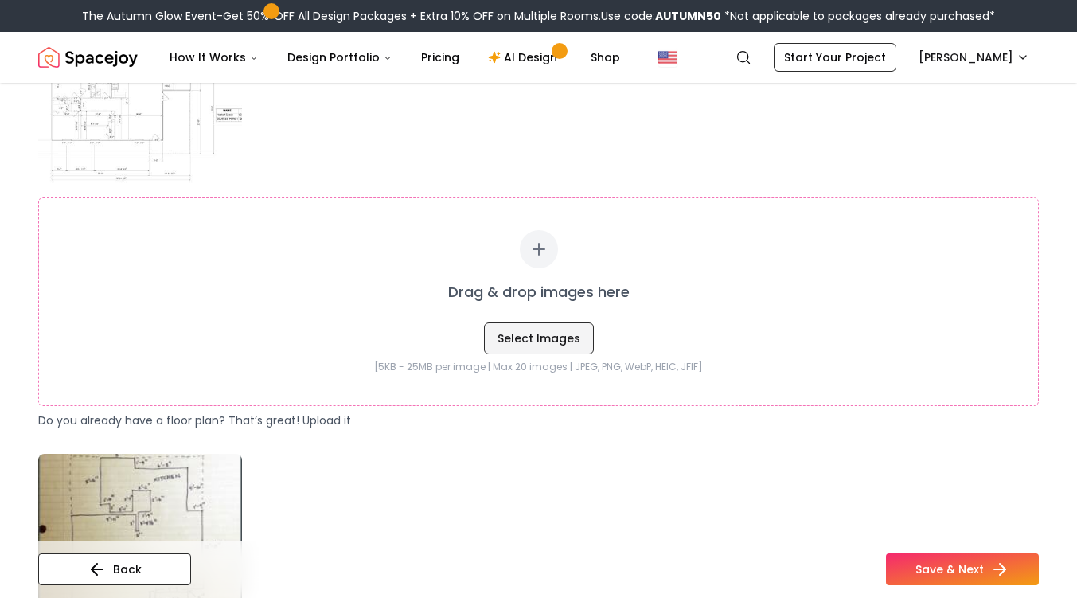
click at [532, 350] on button "Select Images" at bounding box center [539, 338] width 110 height 32
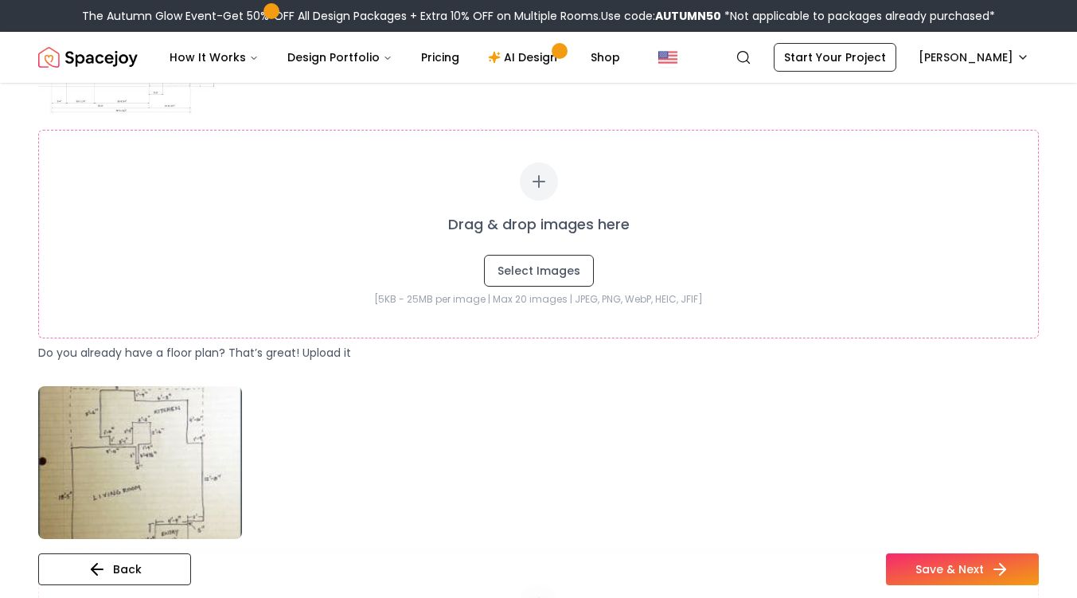
scroll to position [372, 0]
click at [519, 276] on button "Select Images" at bounding box center [539, 269] width 110 height 32
type input "**********"
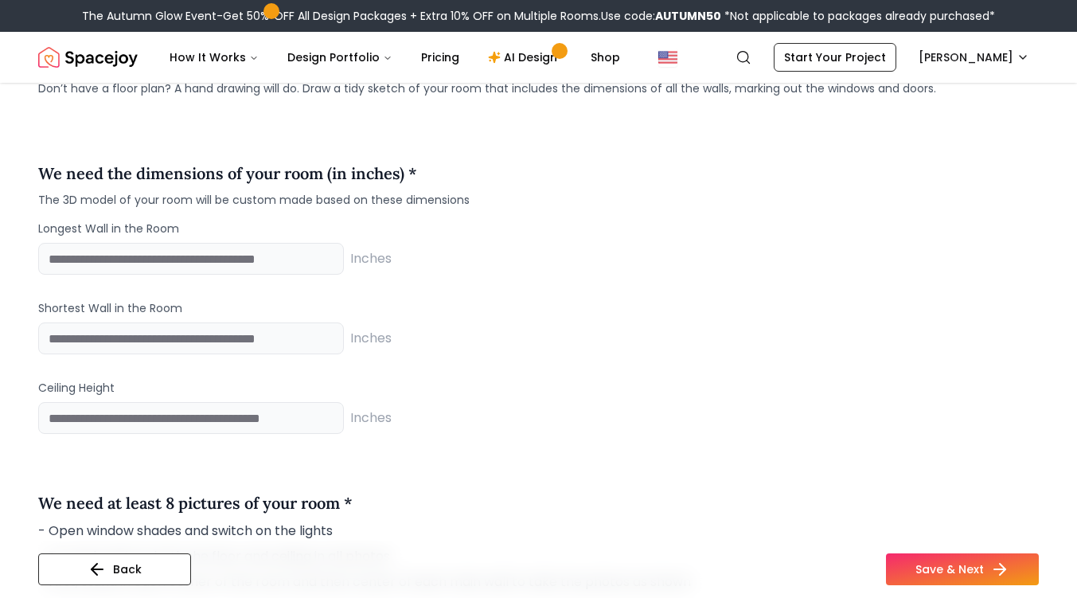
scroll to position [1311, 0]
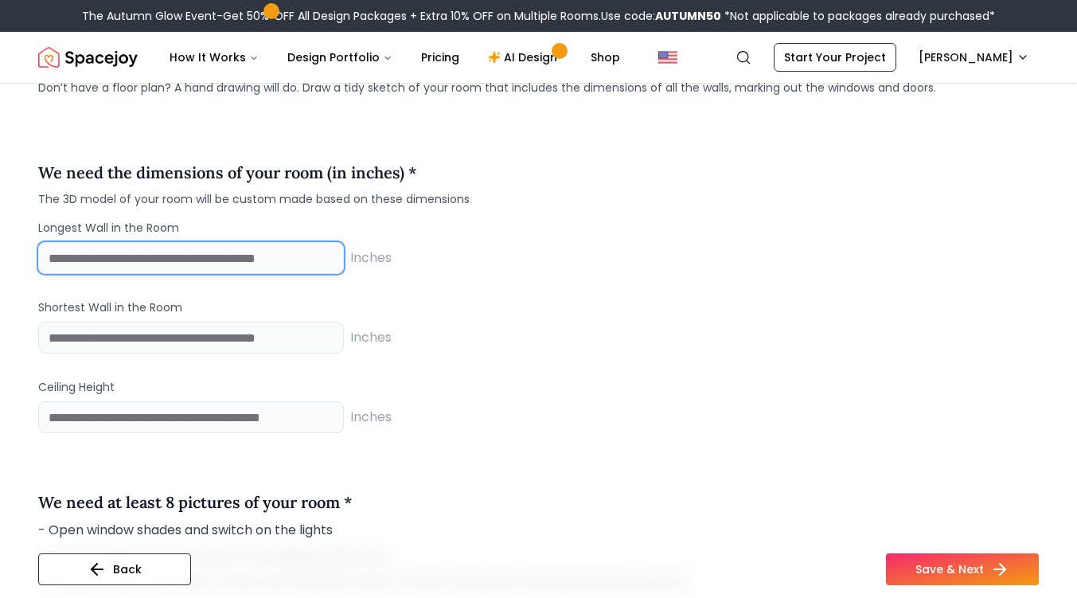
click at [237, 258] on input "number" at bounding box center [191, 258] width 306 height 32
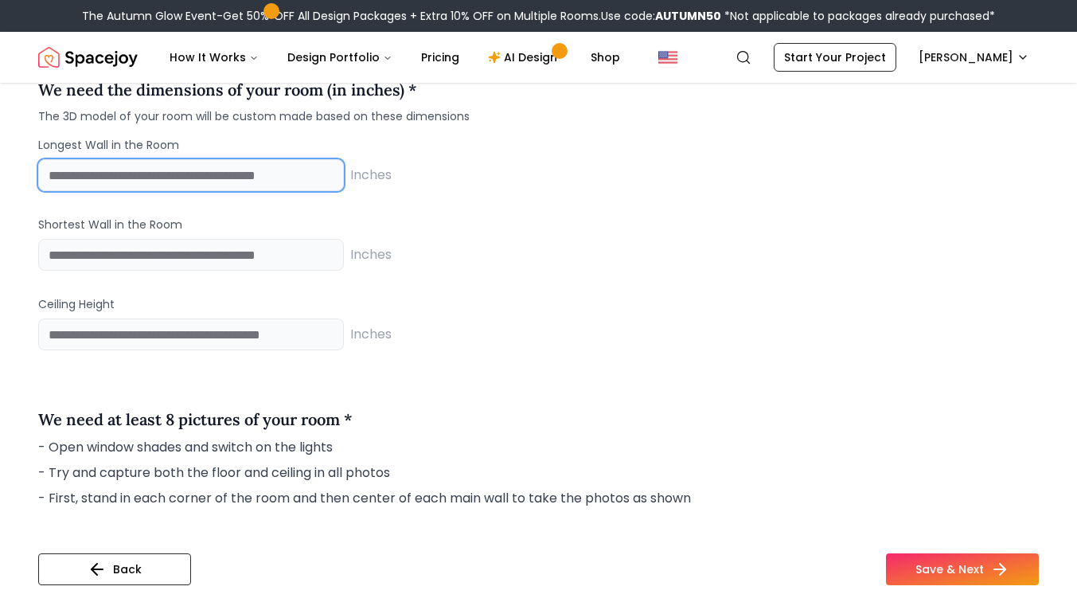
scroll to position [1394, 0]
type input "***"
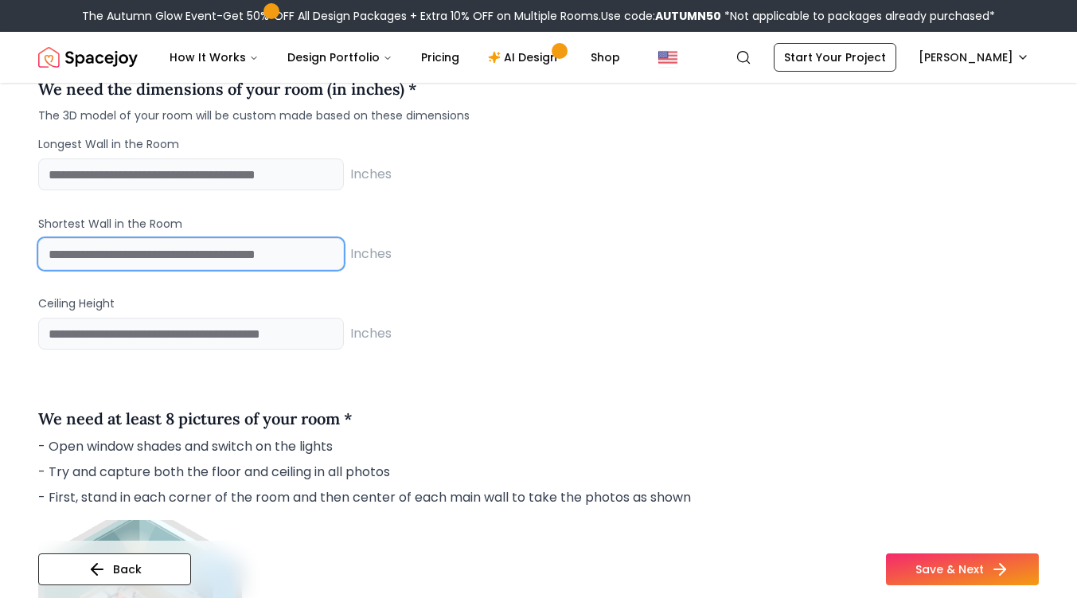
click at [237, 258] on input "number" at bounding box center [191, 254] width 306 height 32
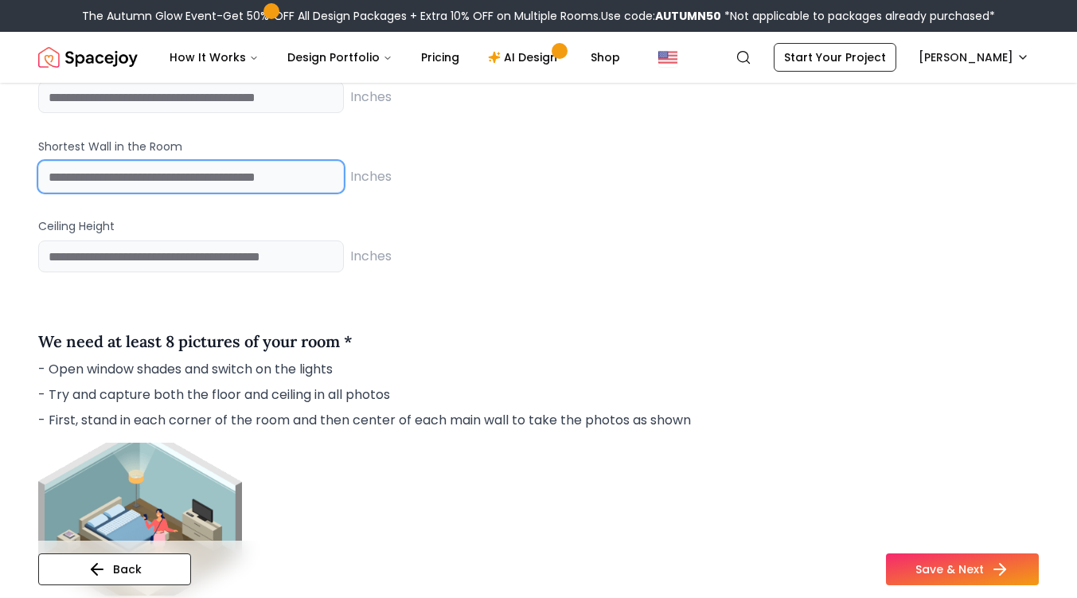
scroll to position [1476, 0]
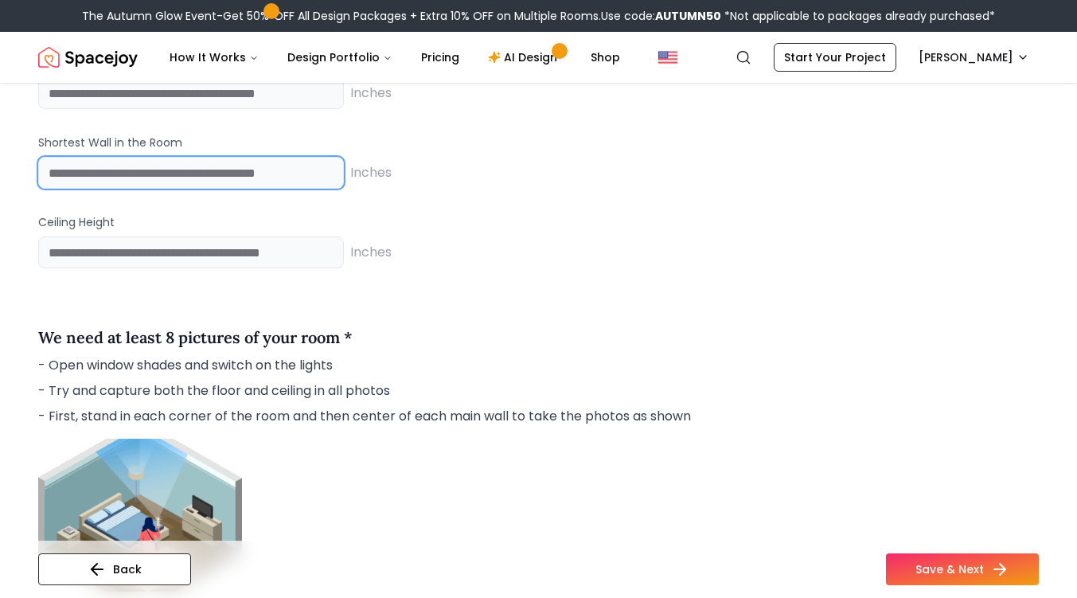
type input "**"
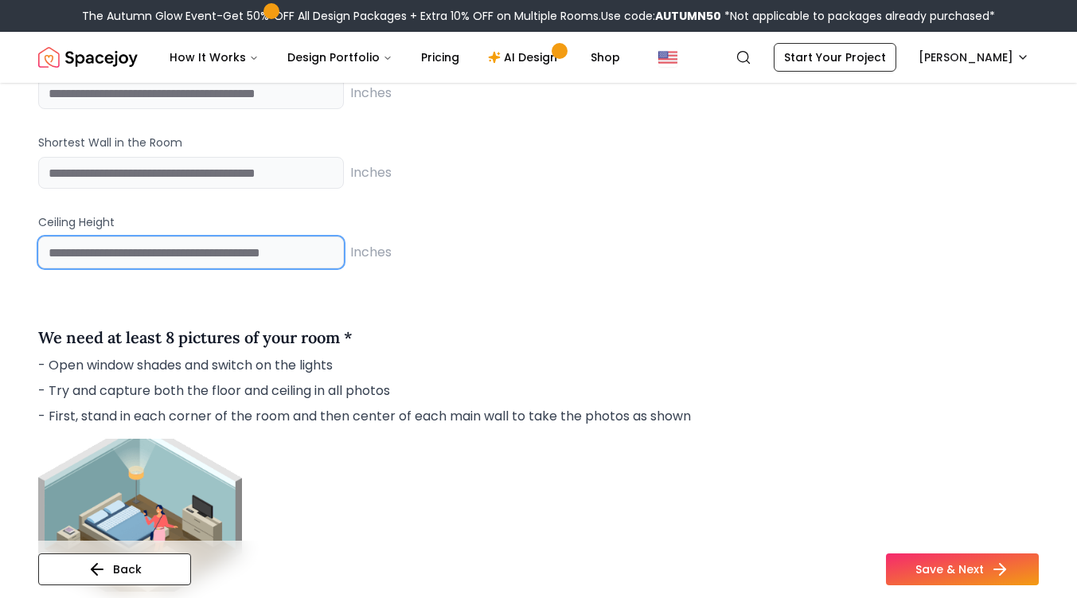
click at [236, 255] on input "number" at bounding box center [191, 252] width 306 height 32
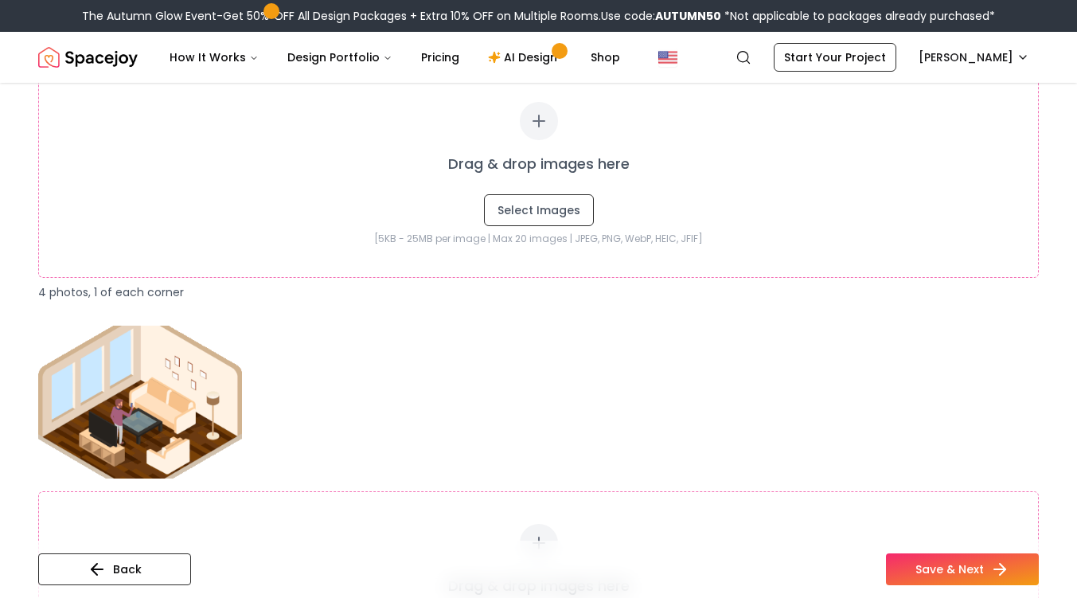
scroll to position [2055, 0]
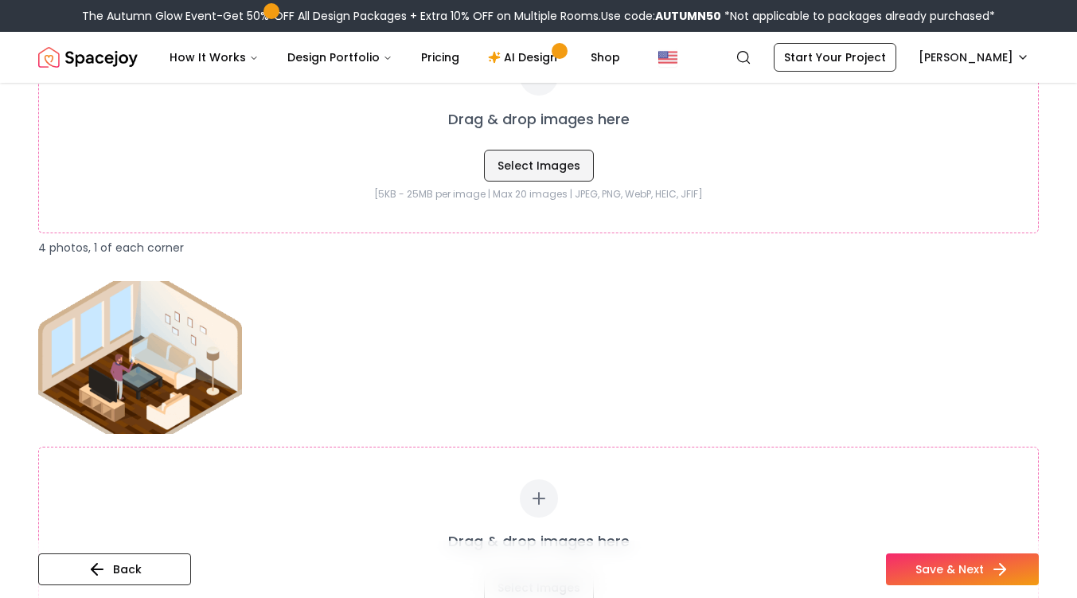
type input "**"
click at [548, 165] on button "Select Images" at bounding box center [539, 166] width 110 height 32
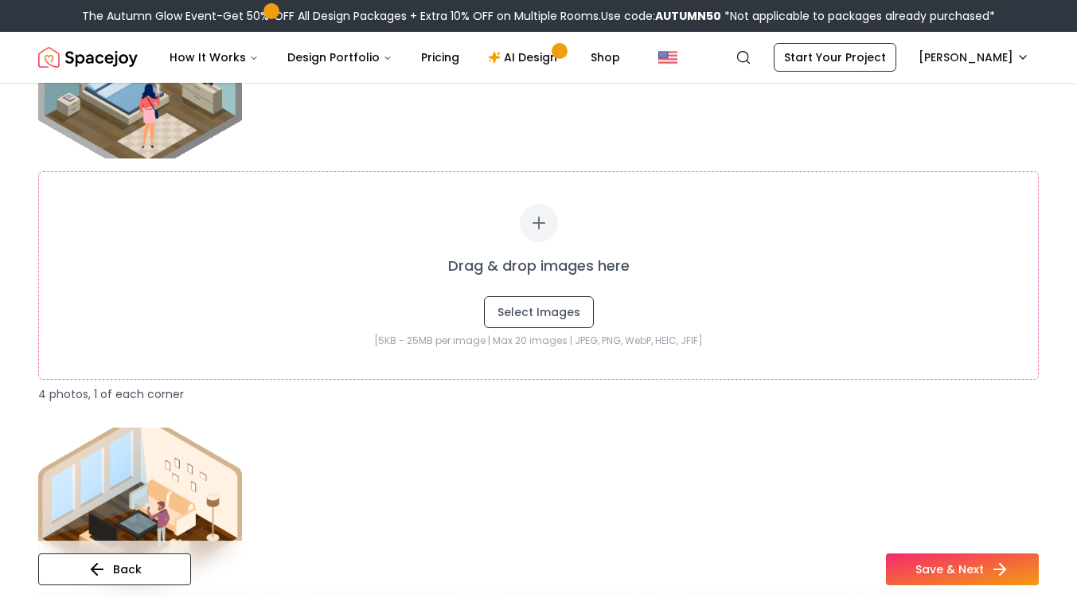
scroll to position [1905, 0]
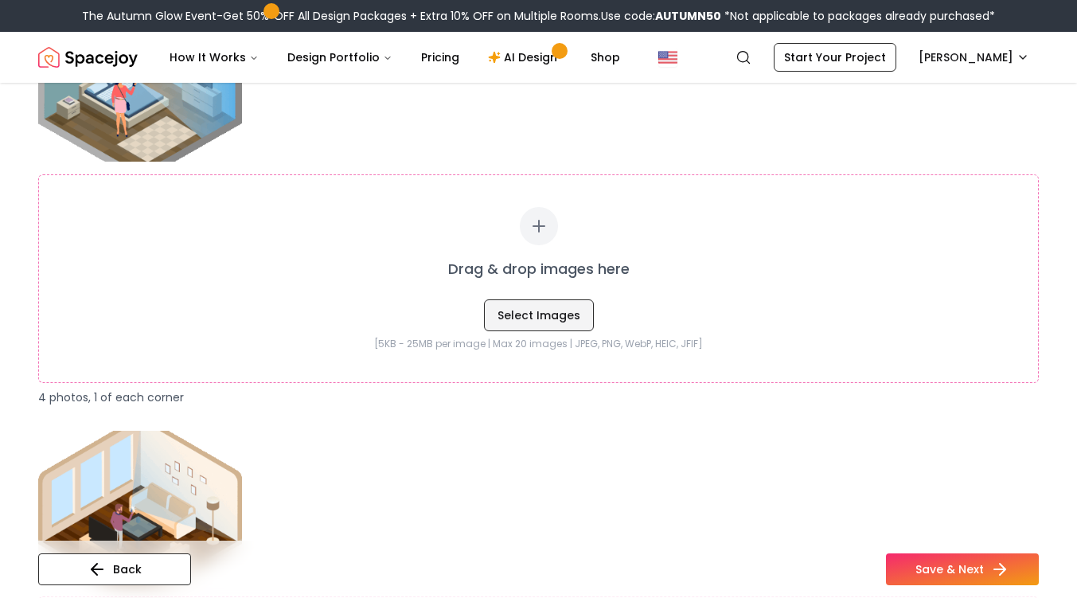
click at [538, 317] on button "Select Images" at bounding box center [539, 315] width 110 height 32
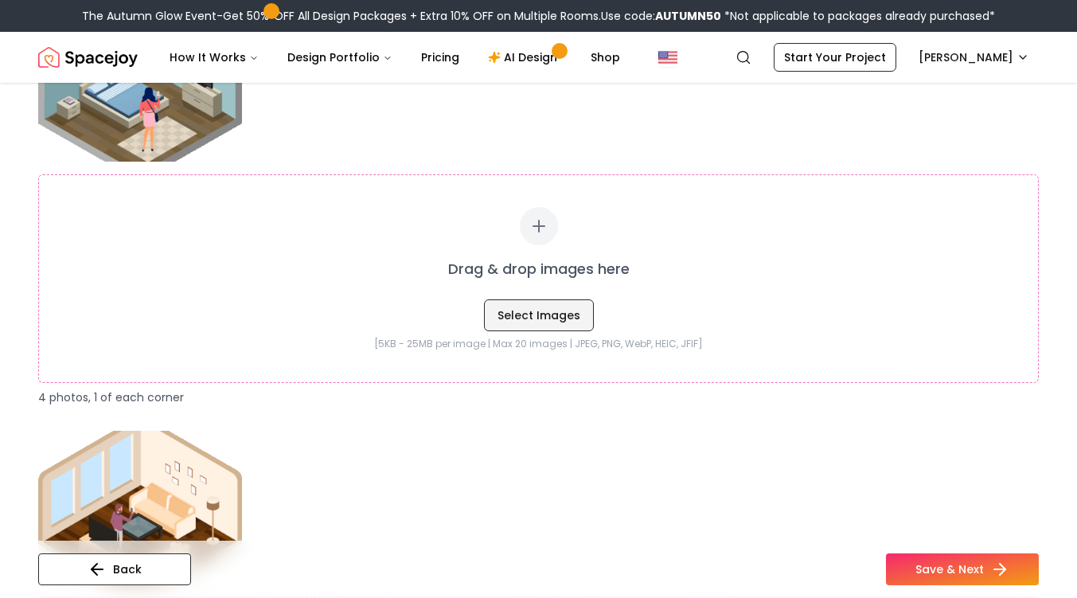
type input "**********"
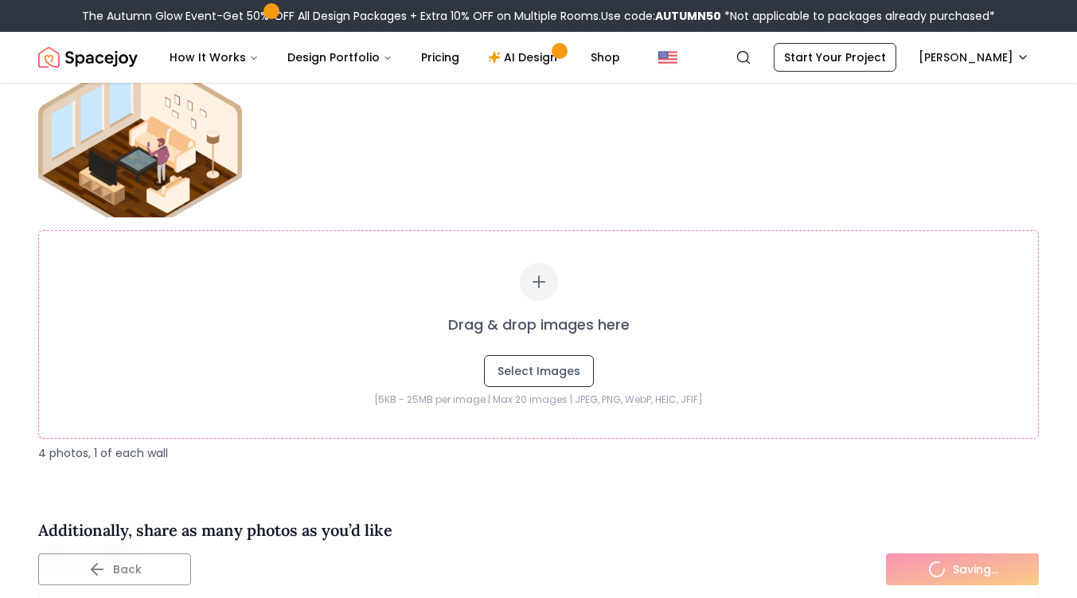
scroll to position [2527, 0]
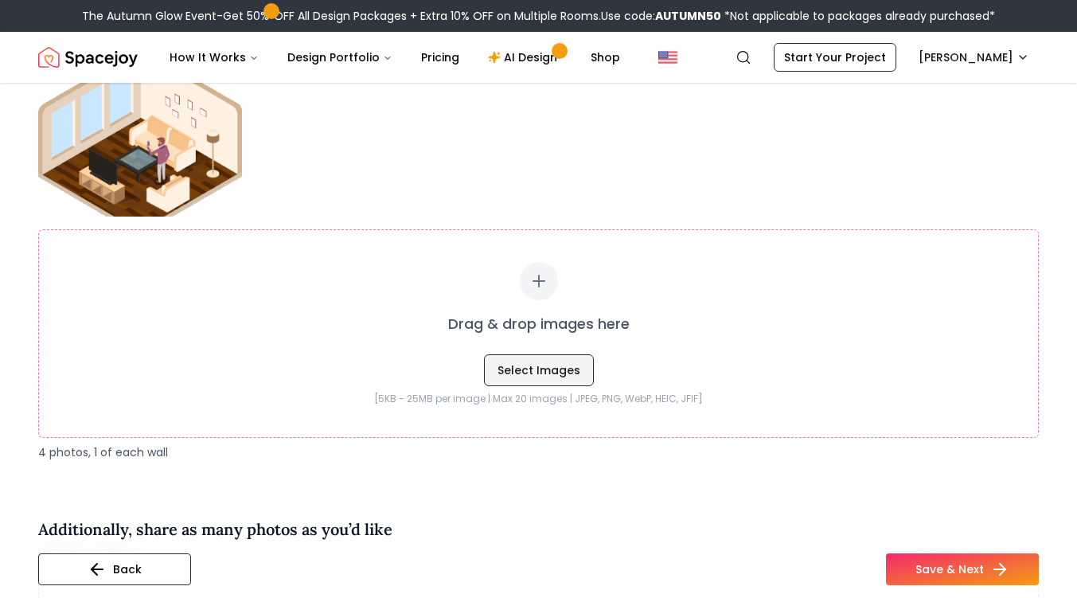
click at [545, 369] on button "Select Images" at bounding box center [539, 370] width 110 height 32
type input "**********"
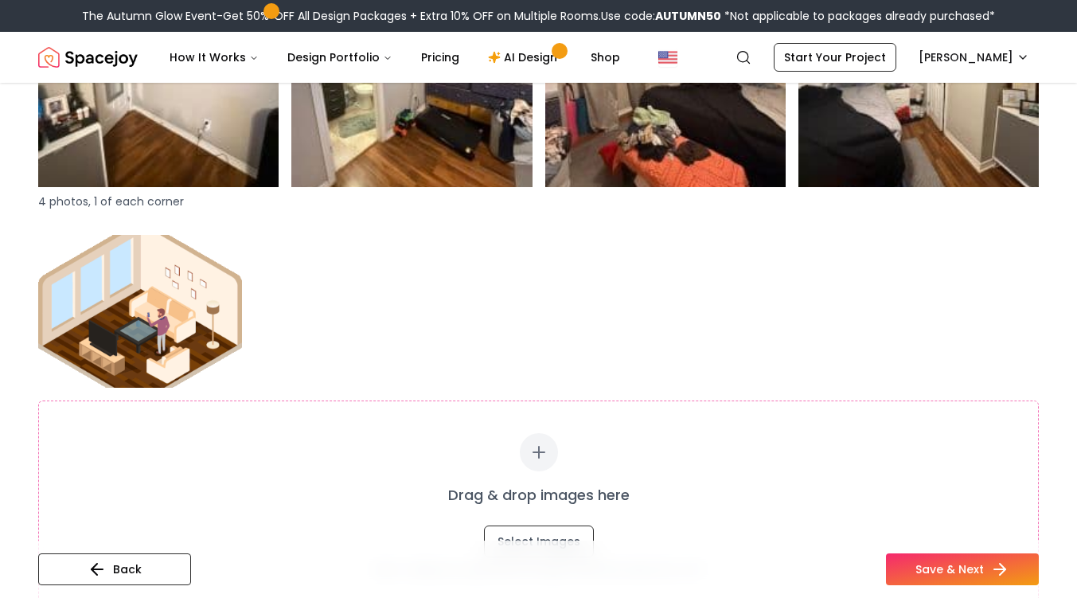
scroll to position [2351, 0]
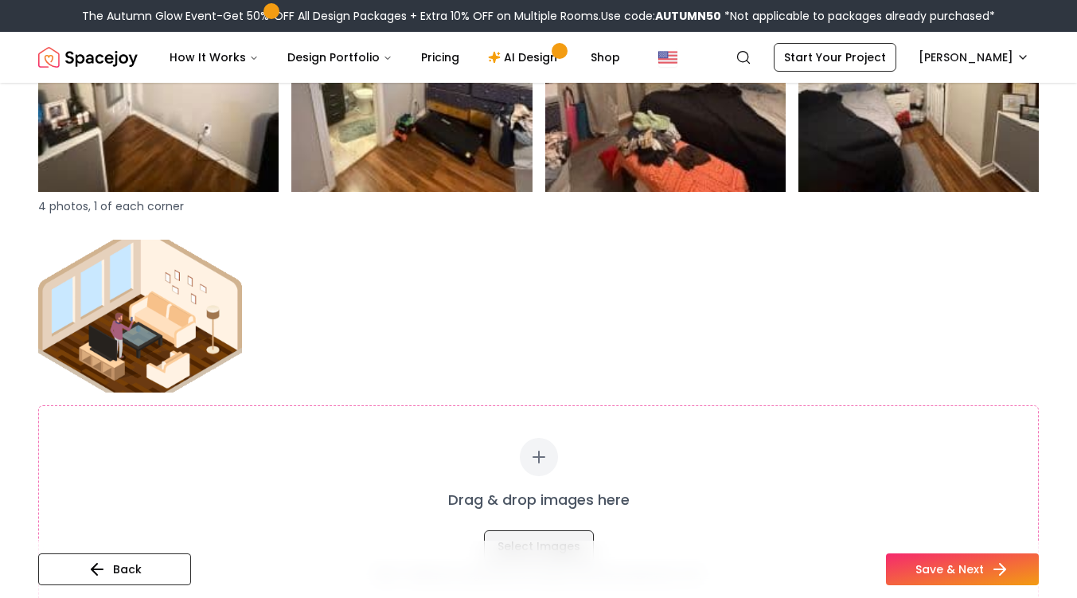
click at [526, 536] on button "Select Images" at bounding box center [539, 546] width 110 height 32
type input "**********"
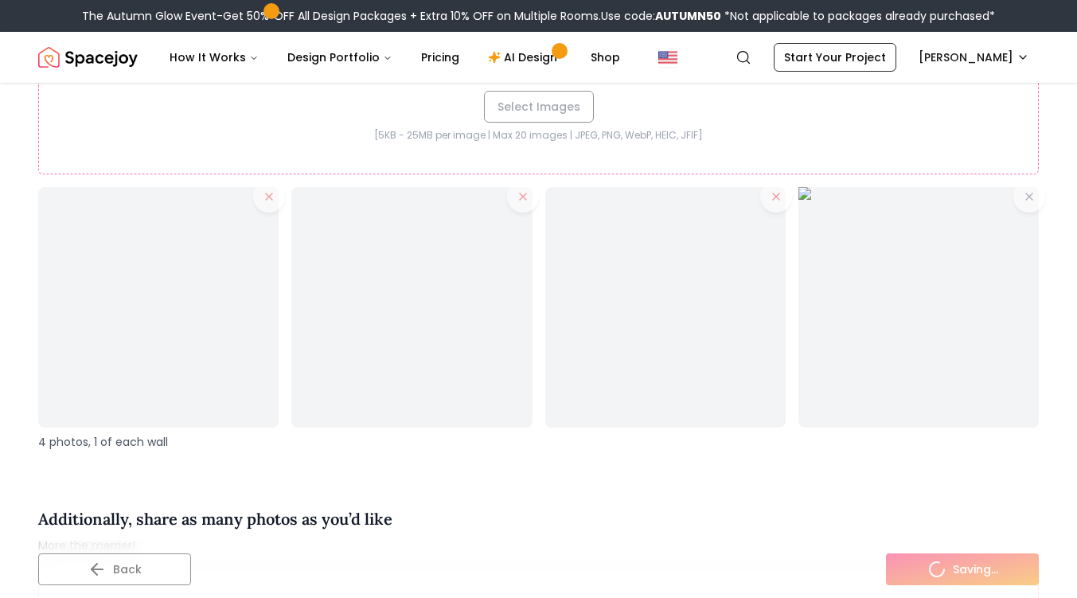
scroll to position [2810, 0]
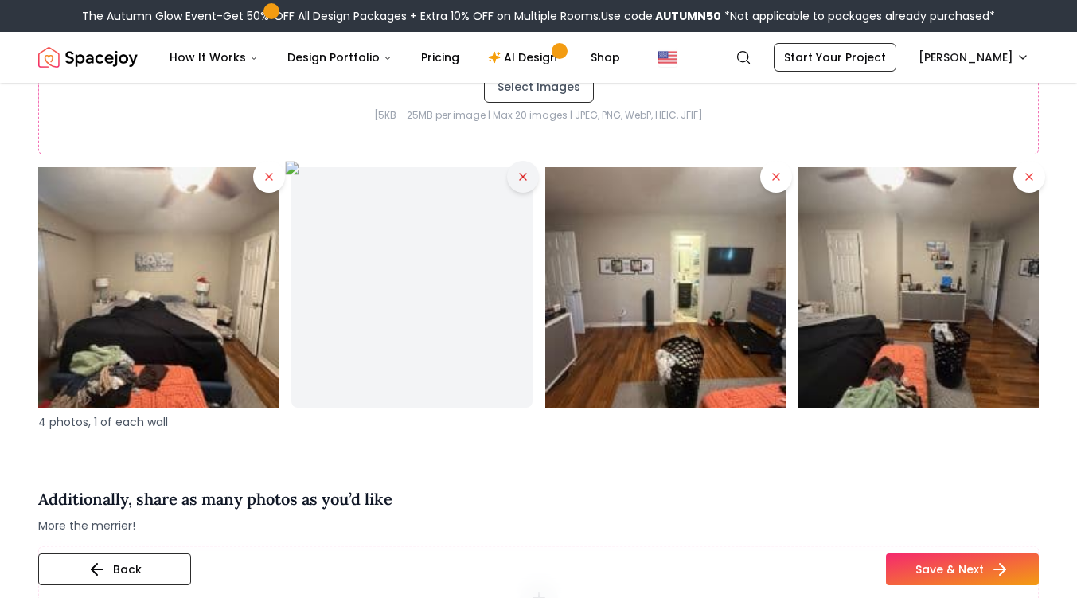
click at [521, 178] on icon at bounding box center [523, 176] width 13 height 13
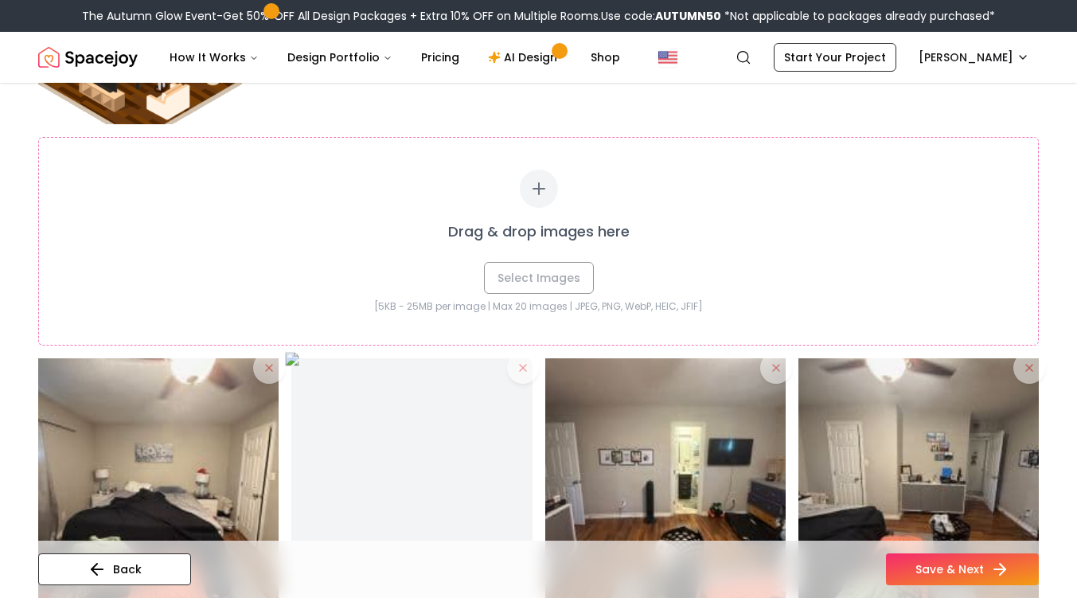
scroll to position [2618, 0]
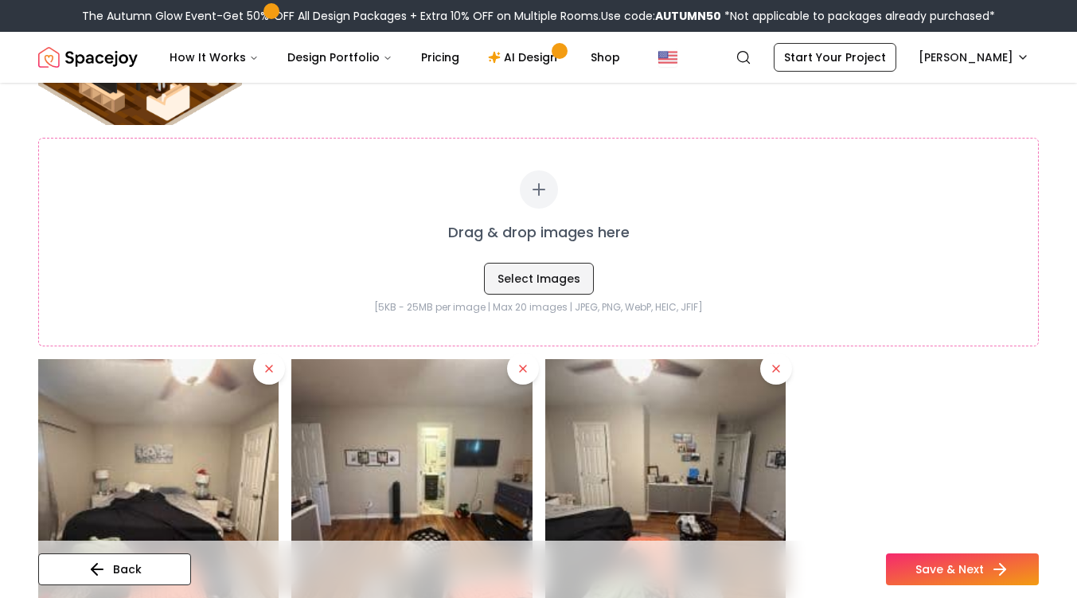
click at [545, 286] on button "Select Images" at bounding box center [539, 279] width 110 height 32
type input "**********"
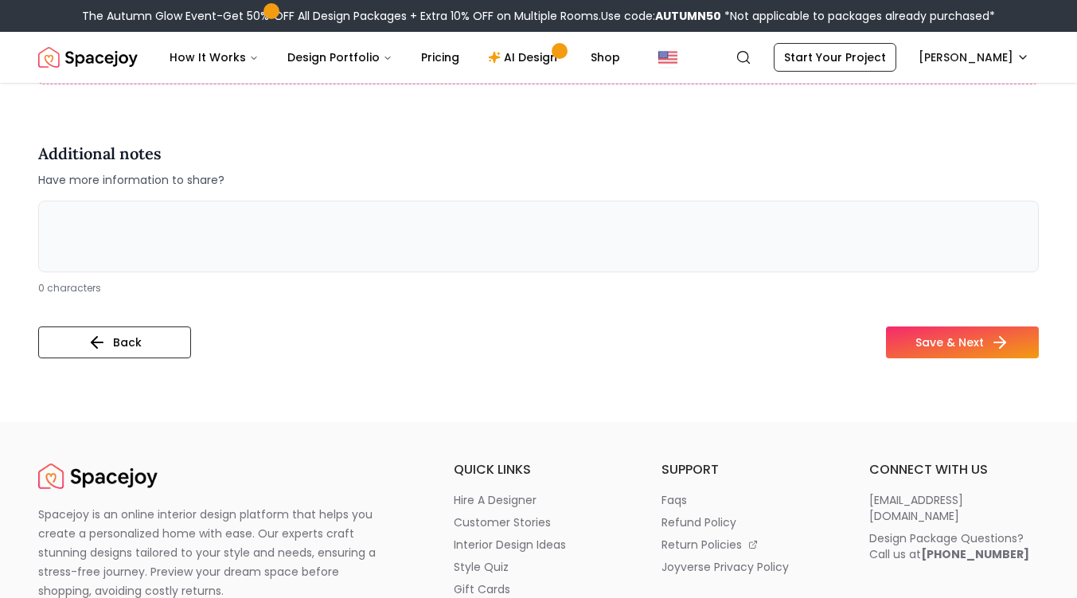
scroll to position [3519, 0]
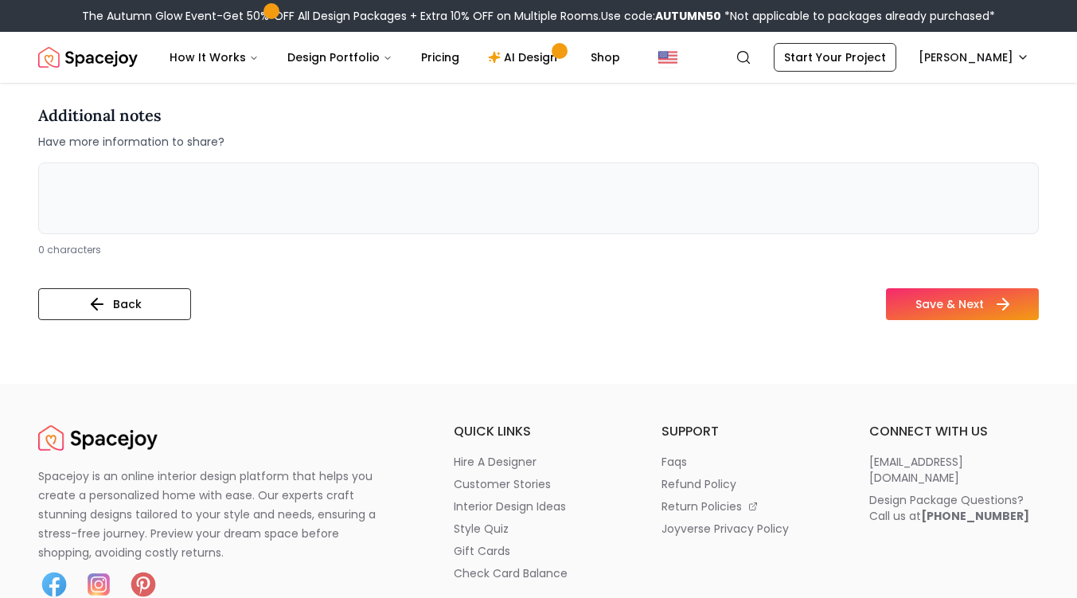
click at [948, 313] on button "Save & Next" at bounding box center [962, 304] width 153 height 32
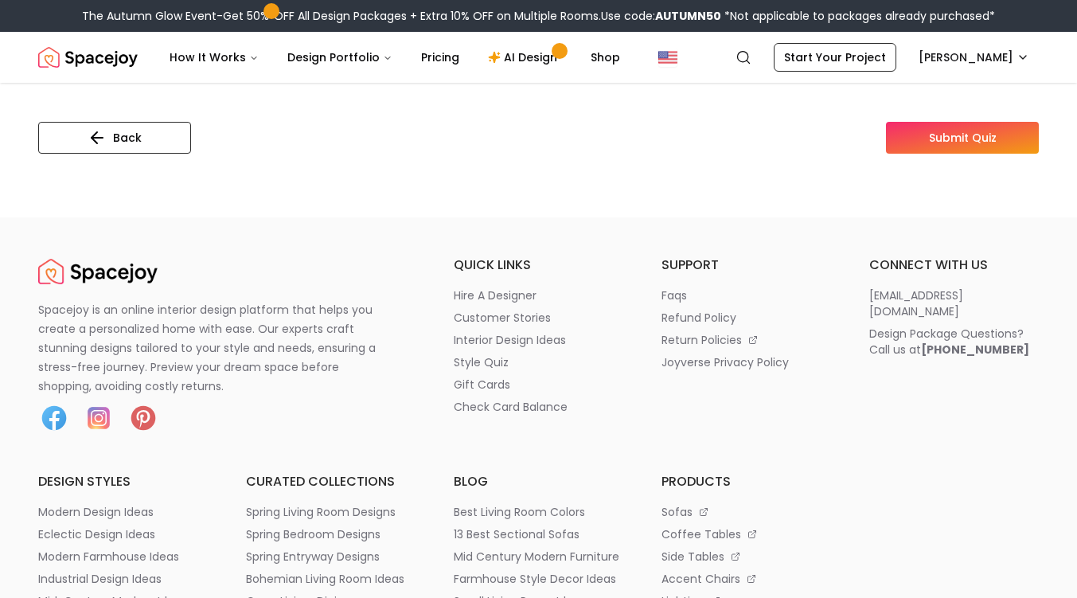
scroll to position [669, 0]
click at [958, 129] on button "Submit Quiz" at bounding box center [962, 137] width 153 height 32
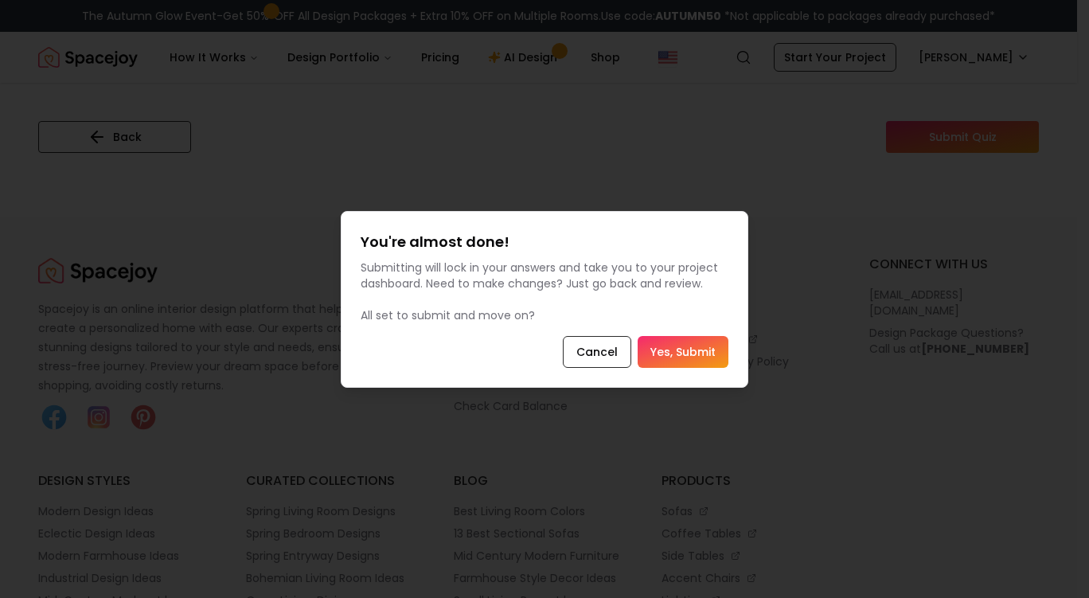
click at [693, 352] on button "Yes, Submit" at bounding box center [683, 352] width 91 height 32
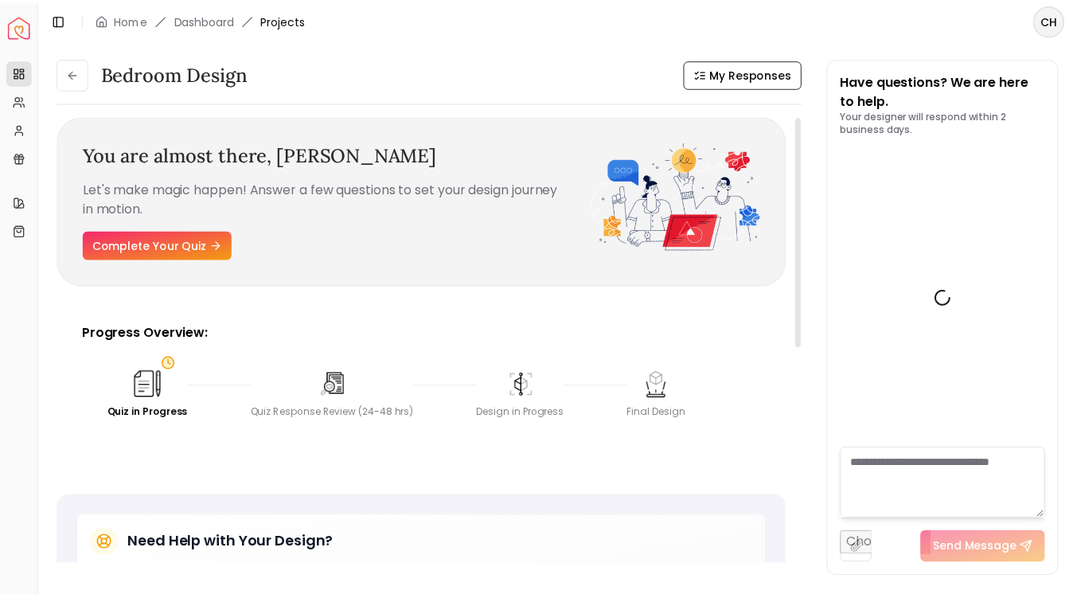
scroll to position [686, 0]
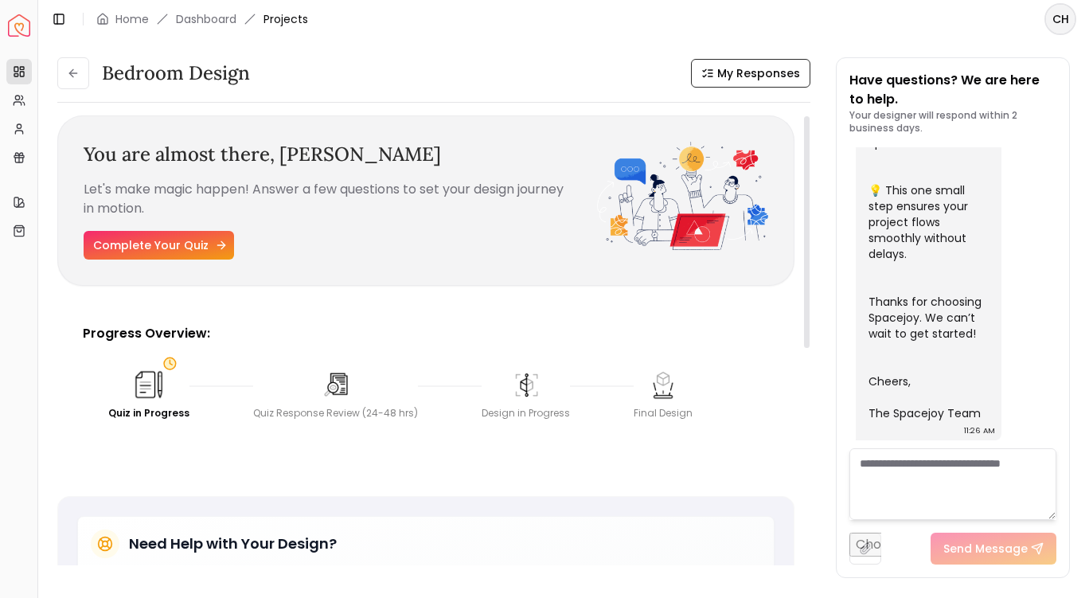
click at [173, 240] on link "Complete Your Quiz" at bounding box center [159, 245] width 150 height 29
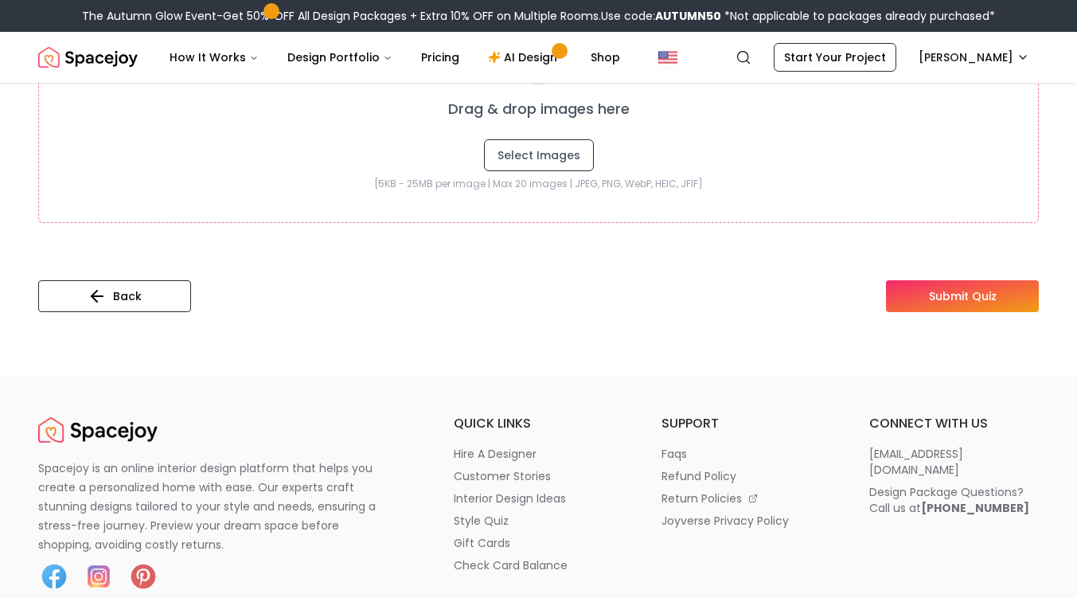
scroll to position [510, 0]
click at [973, 291] on button "Submit Quiz" at bounding box center [962, 295] width 153 height 32
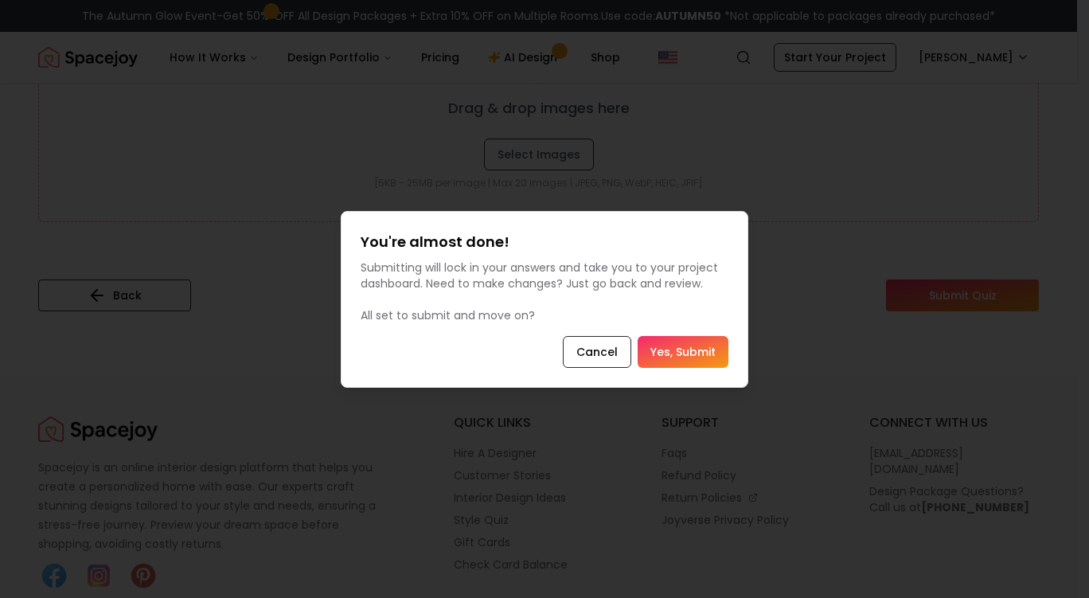
click at [669, 354] on button "Yes, Submit" at bounding box center [683, 352] width 91 height 32
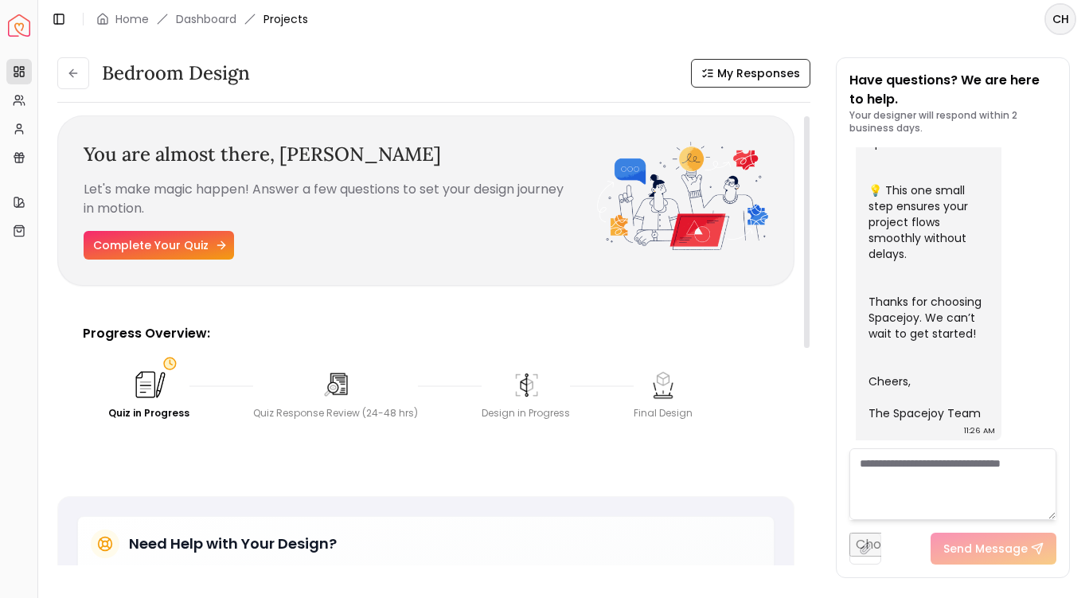
click at [182, 244] on link "Complete Your Quiz" at bounding box center [159, 245] width 150 height 29
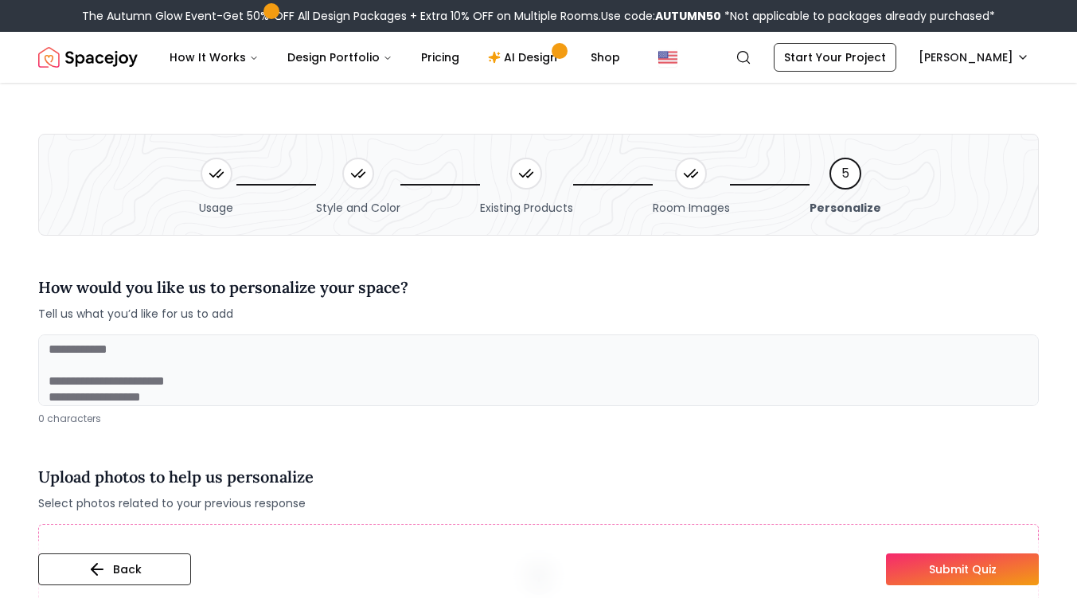
click at [258, 354] on textarea at bounding box center [538, 370] width 1001 height 72
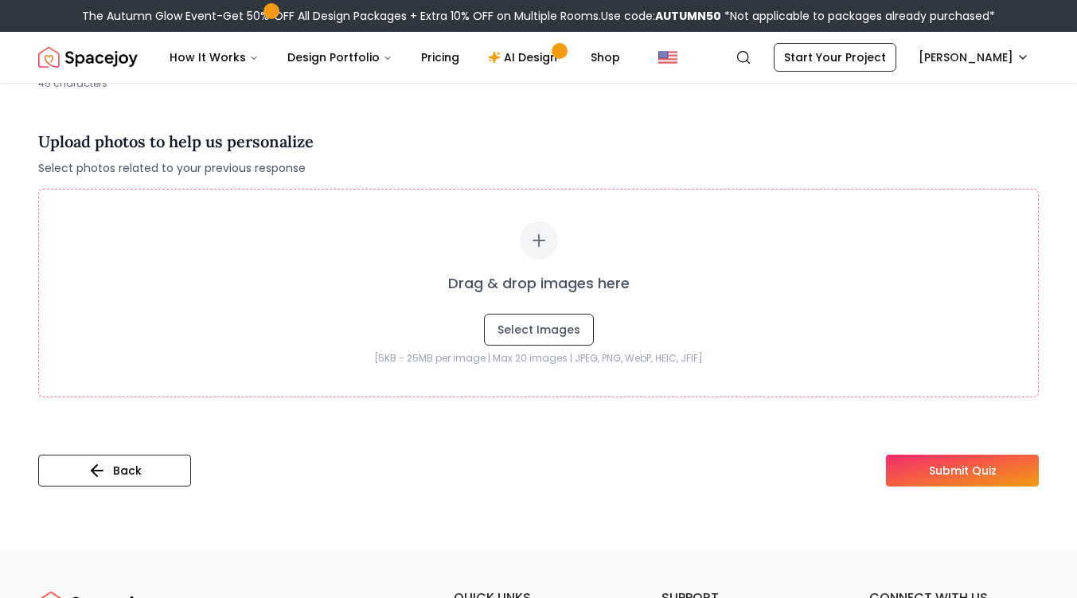
scroll to position [336, 0]
type textarea "**********"
click at [935, 470] on button "Submit Quiz" at bounding box center [962, 470] width 153 height 32
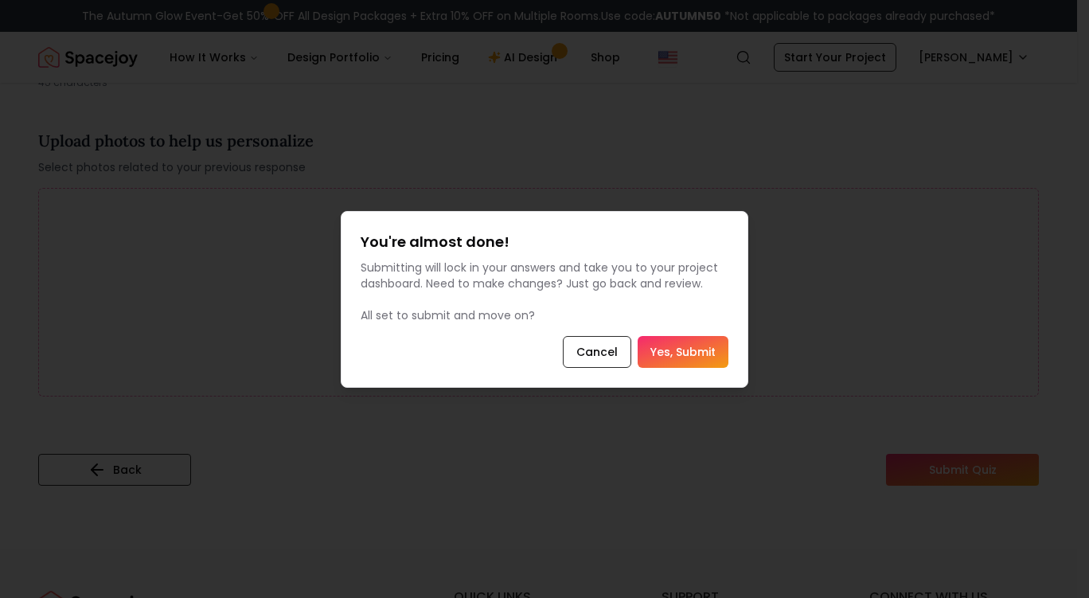
click at [661, 345] on button "Yes, Submit" at bounding box center [683, 352] width 91 height 32
